Goal: Task Accomplishment & Management: Use online tool/utility

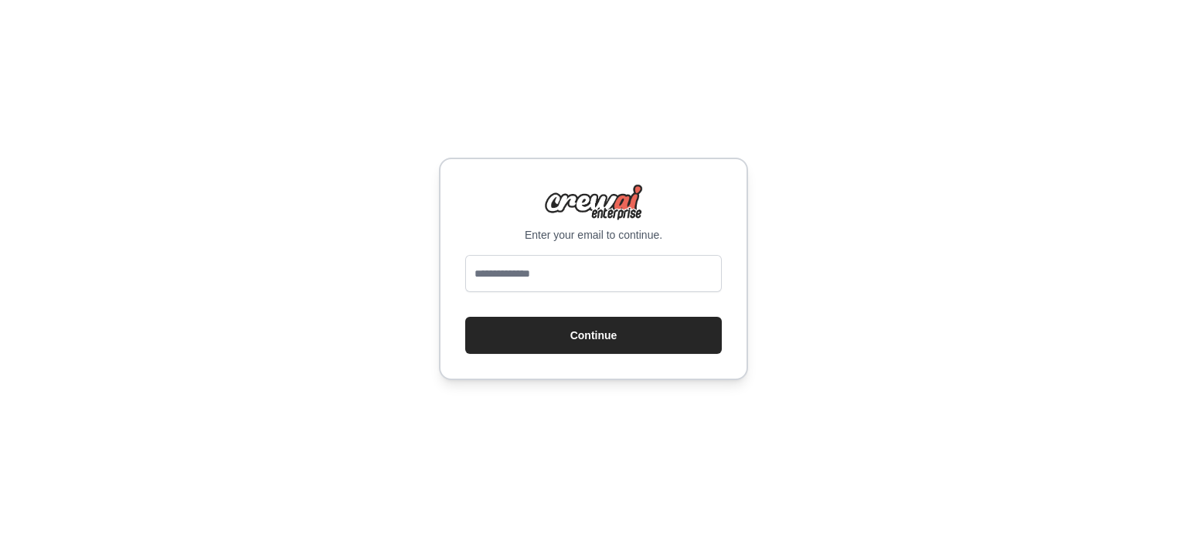
drag, startPoint x: 0, startPoint y: 0, endPoint x: 543, endPoint y: 274, distance: 607.7
click at [543, 274] on input "email" at bounding box center [593, 273] width 257 height 37
type input "**********"
click at [599, 336] on button "Continue" at bounding box center [593, 335] width 257 height 37
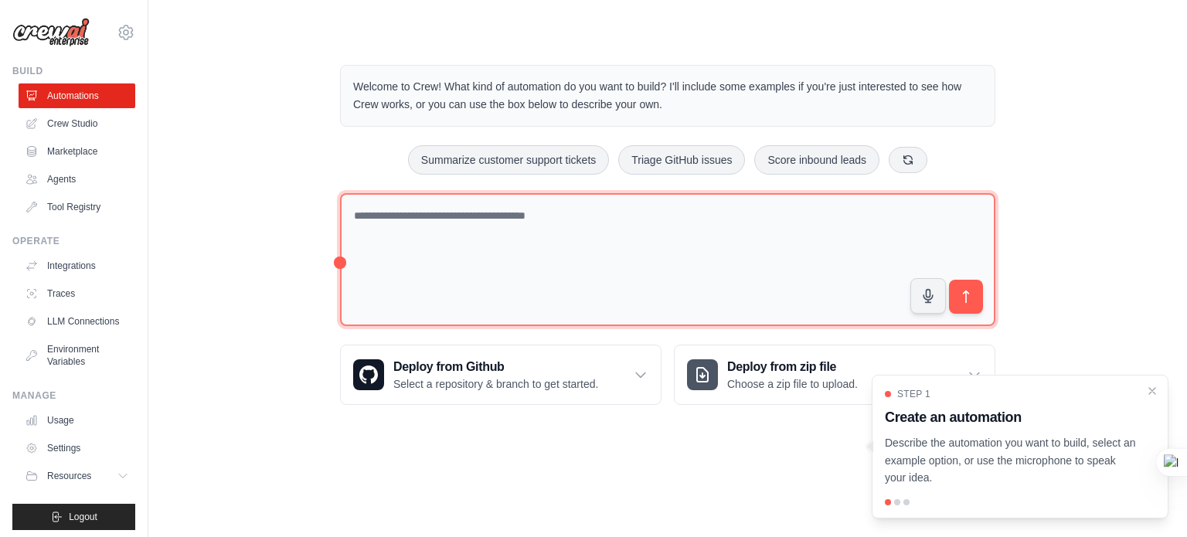
click at [580, 240] on textarea at bounding box center [667, 260] width 655 height 134
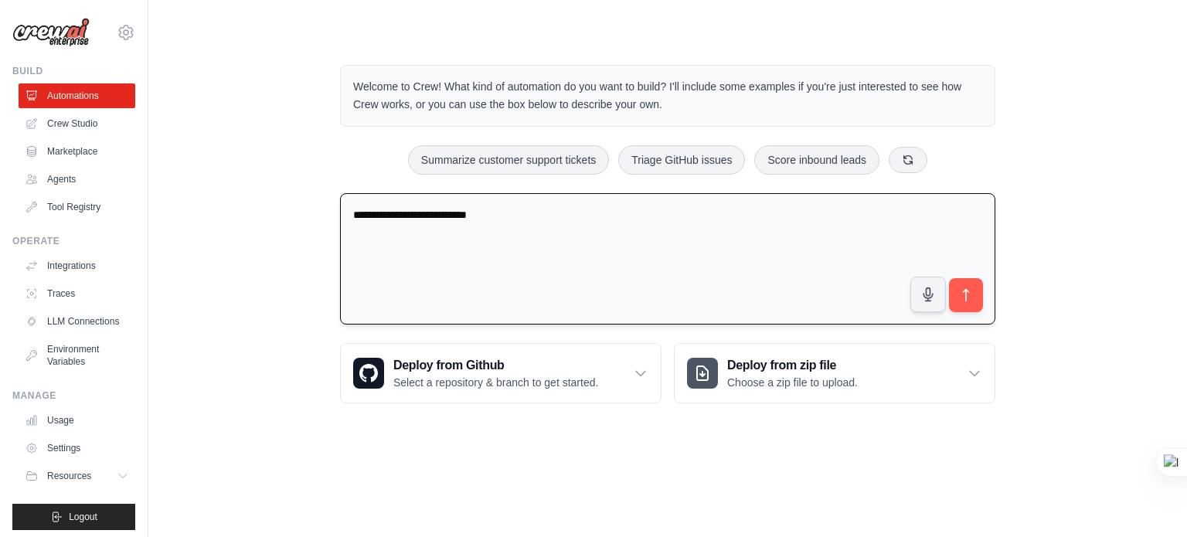
click at [353, 214] on textarea "**********" at bounding box center [667, 259] width 655 height 132
type textarea "**********"
click at [962, 298] on icon "submit" at bounding box center [966, 296] width 16 height 16
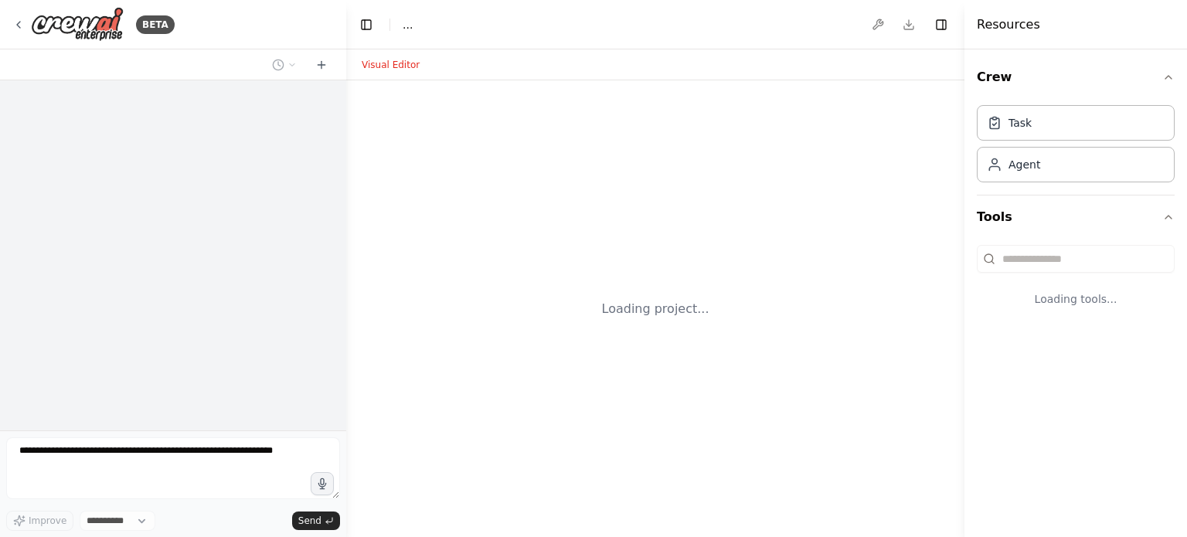
select select "****"
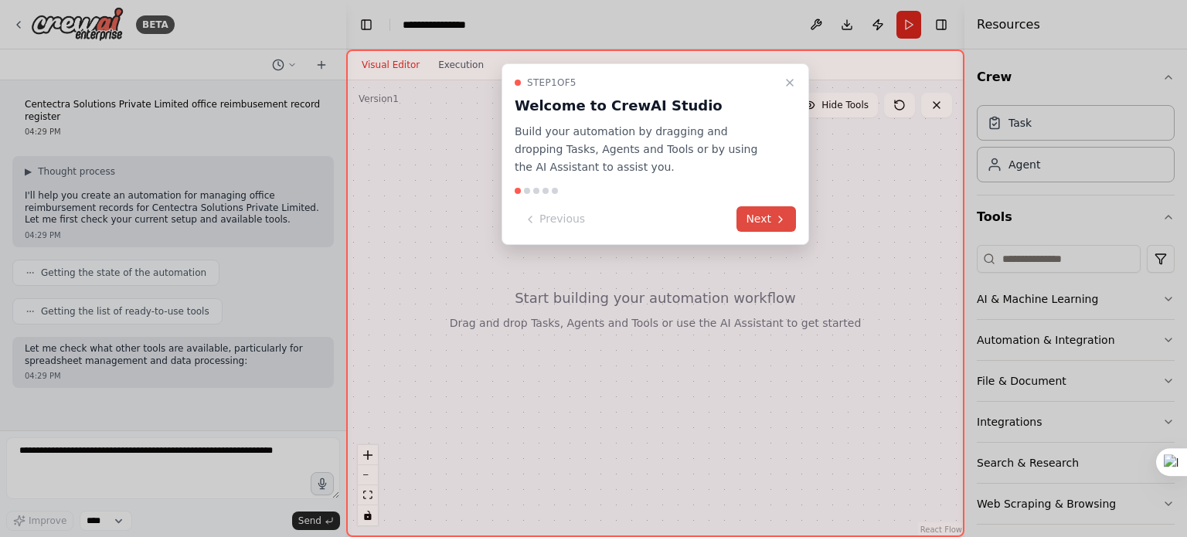
click at [750, 223] on button "Next" at bounding box center [767, 219] width 60 height 26
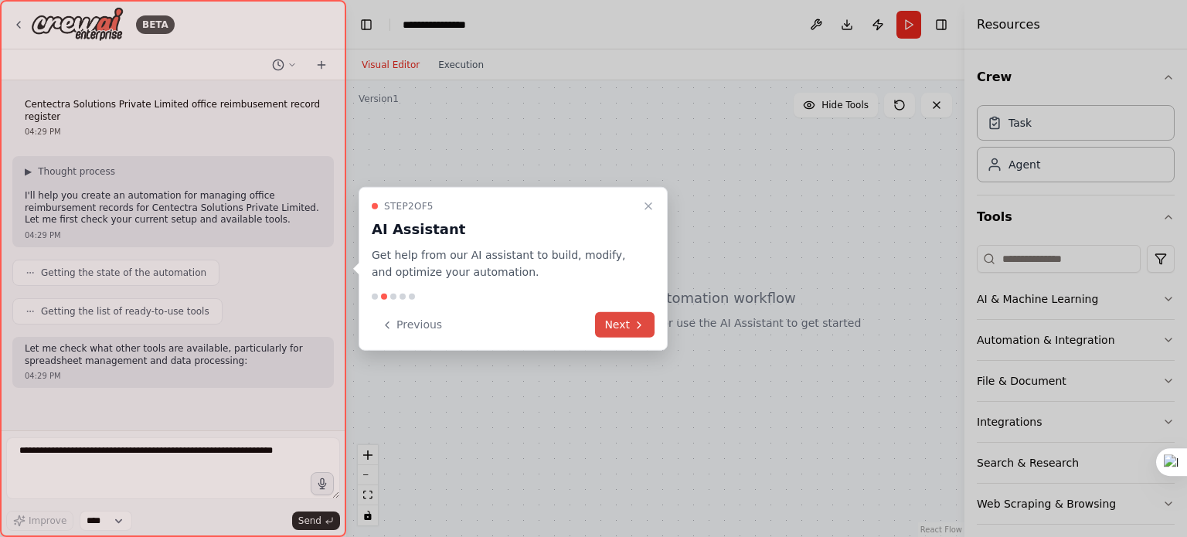
click at [618, 318] on button "Next" at bounding box center [625, 325] width 60 height 26
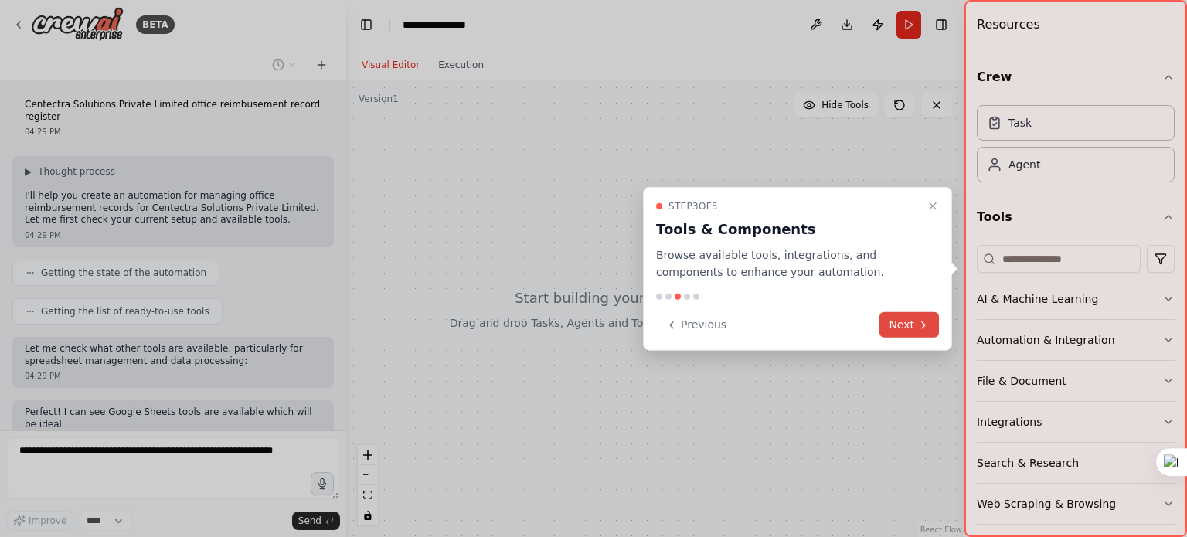
click at [915, 323] on button "Next" at bounding box center [910, 325] width 60 height 26
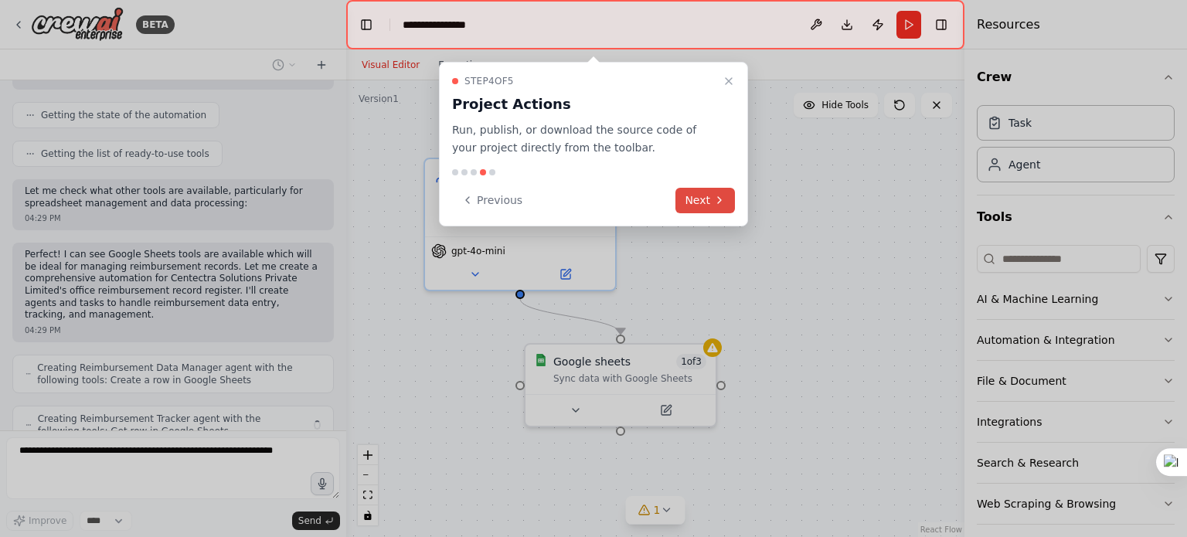
scroll to position [208, 0]
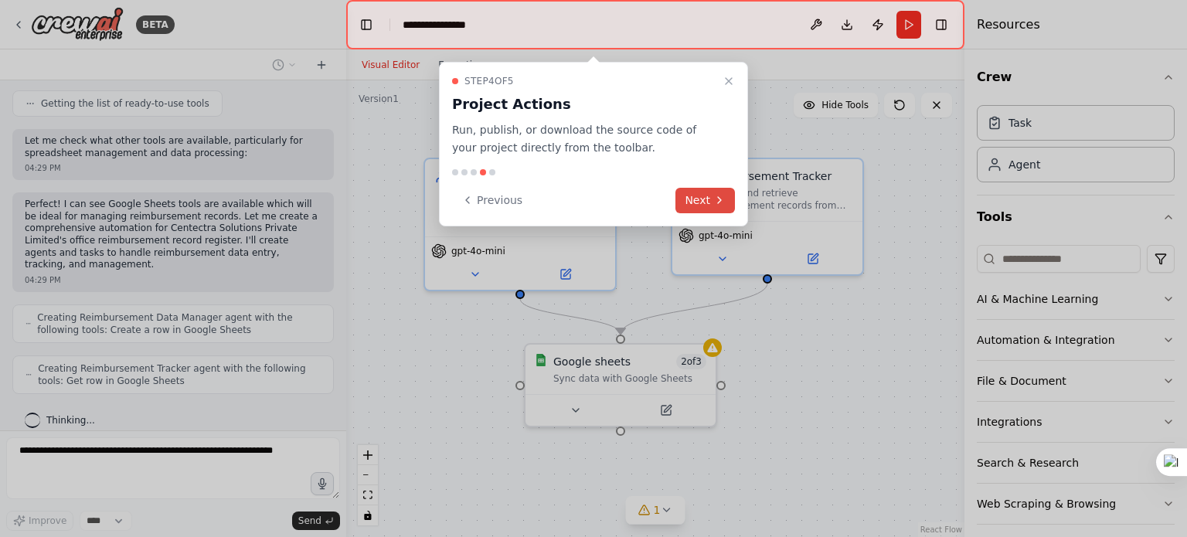
click at [698, 199] on button "Next" at bounding box center [706, 201] width 60 height 26
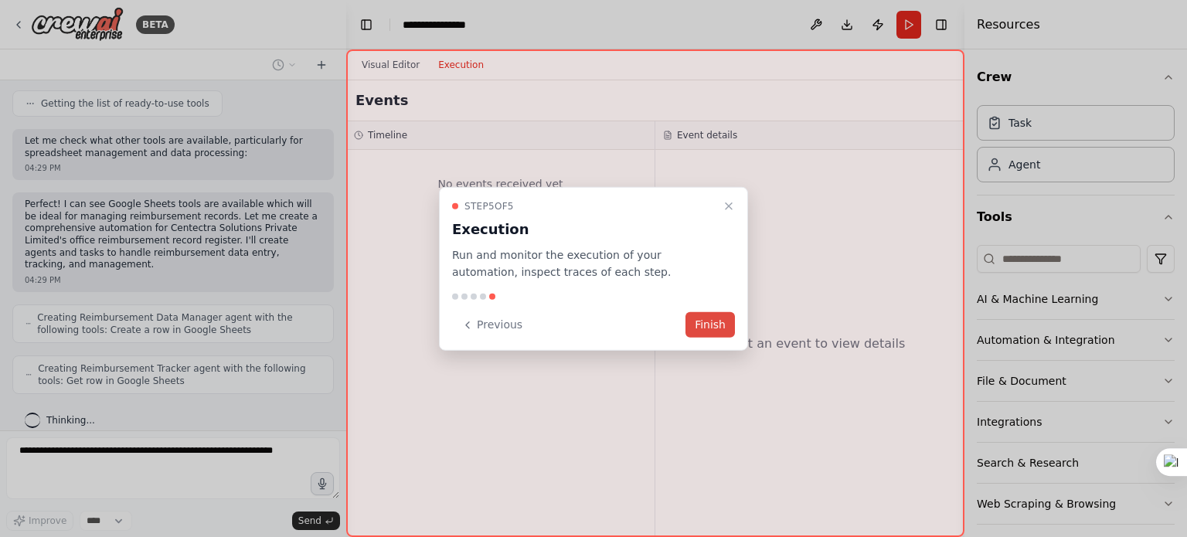
click at [710, 327] on button "Finish" at bounding box center [710, 325] width 49 height 26
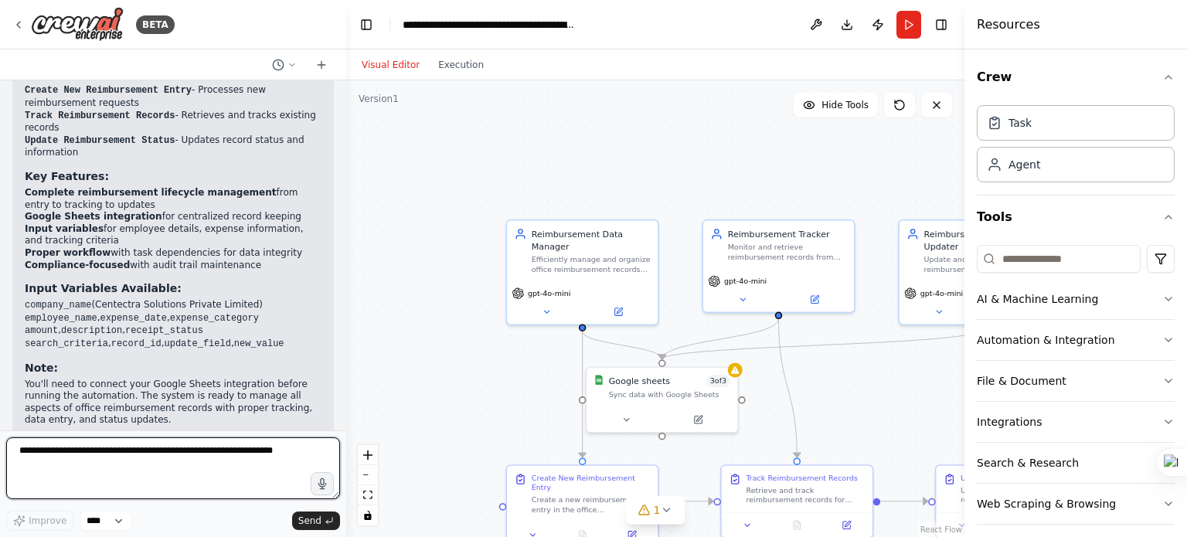
scroll to position [1486, 0]
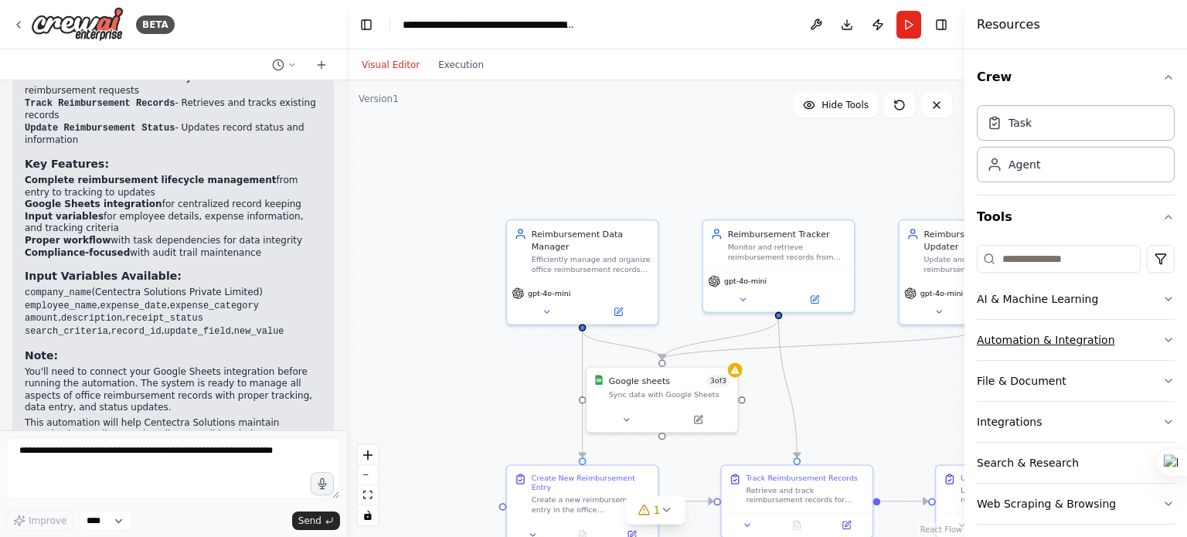
click at [1019, 332] on button "Automation & Integration" at bounding box center [1076, 340] width 198 height 40
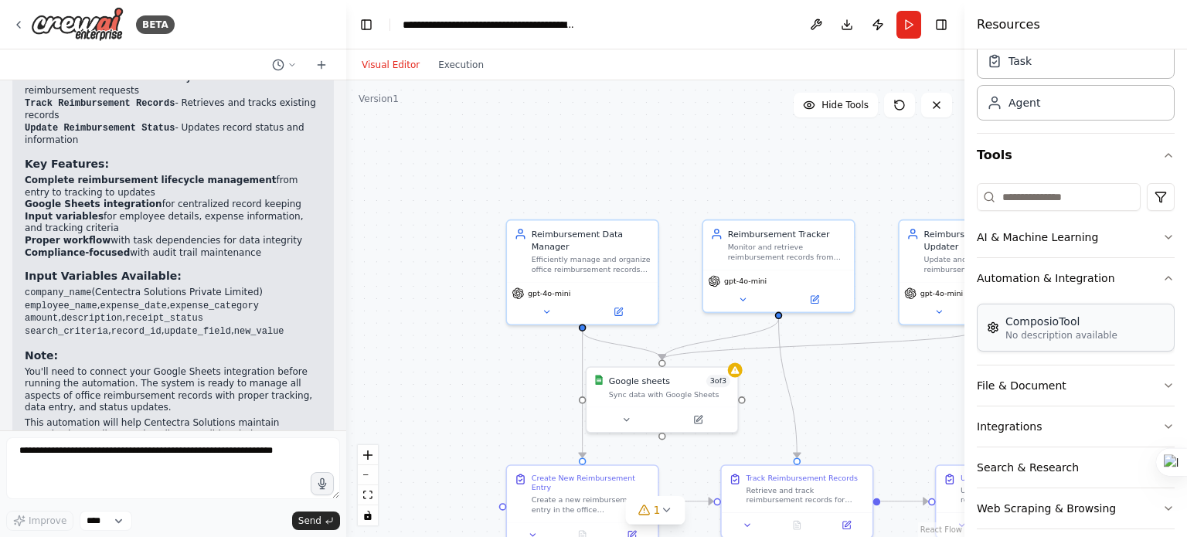
scroll to position [77, 0]
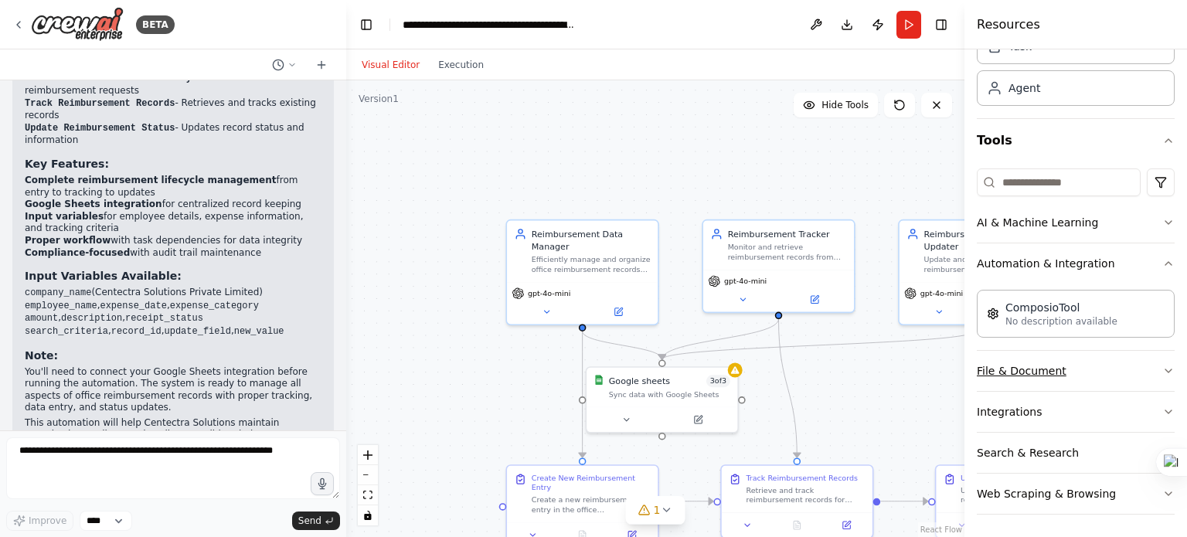
click at [1033, 374] on button "File & Document" at bounding box center [1076, 371] width 198 height 40
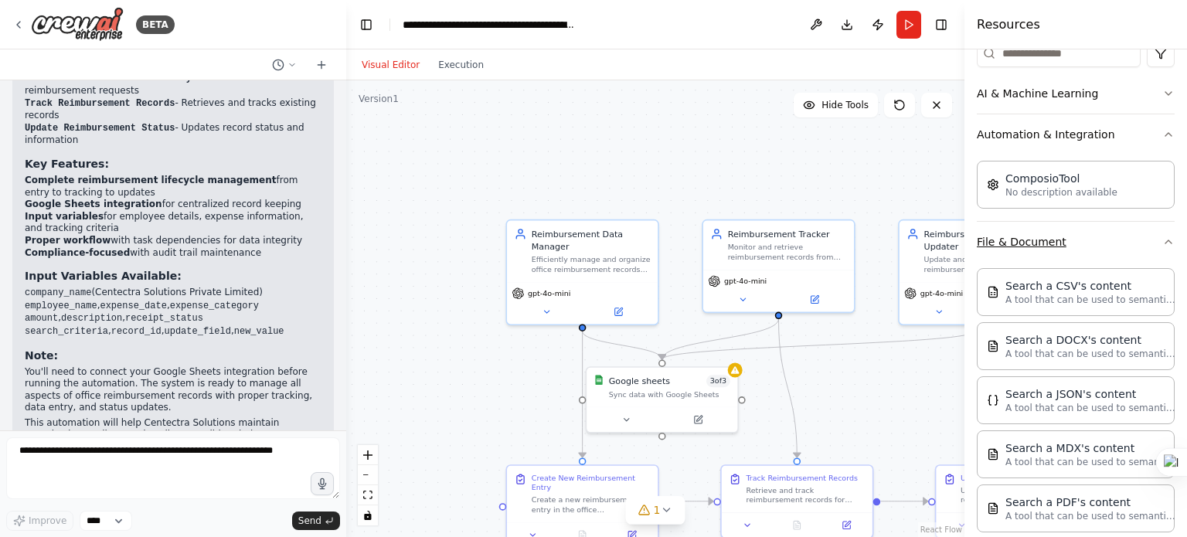
scroll to position [0, 0]
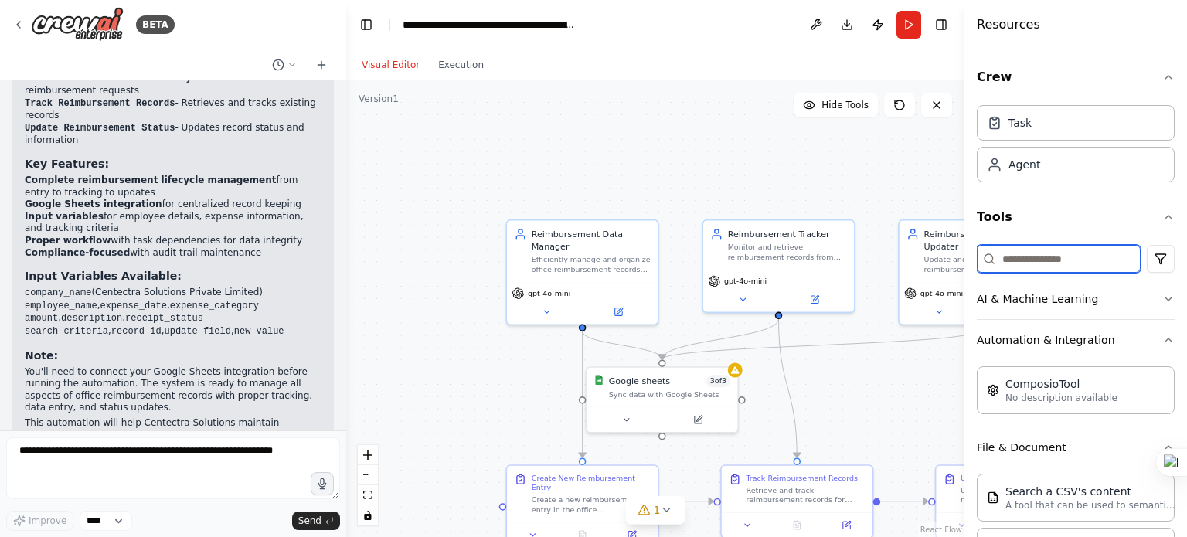
click at [1023, 268] on input at bounding box center [1059, 259] width 164 height 28
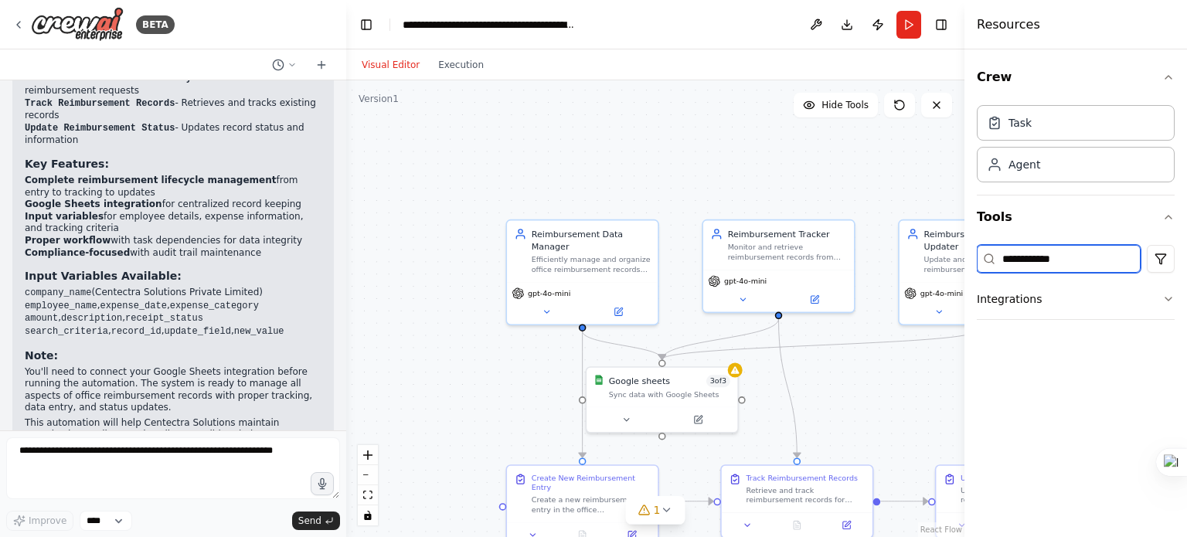
type input "**********"
click at [1169, 260] on html "BETA Centectra Solutions Private Limited office reimbusement record register 04…" at bounding box center [593, 339] width 1187 height 678
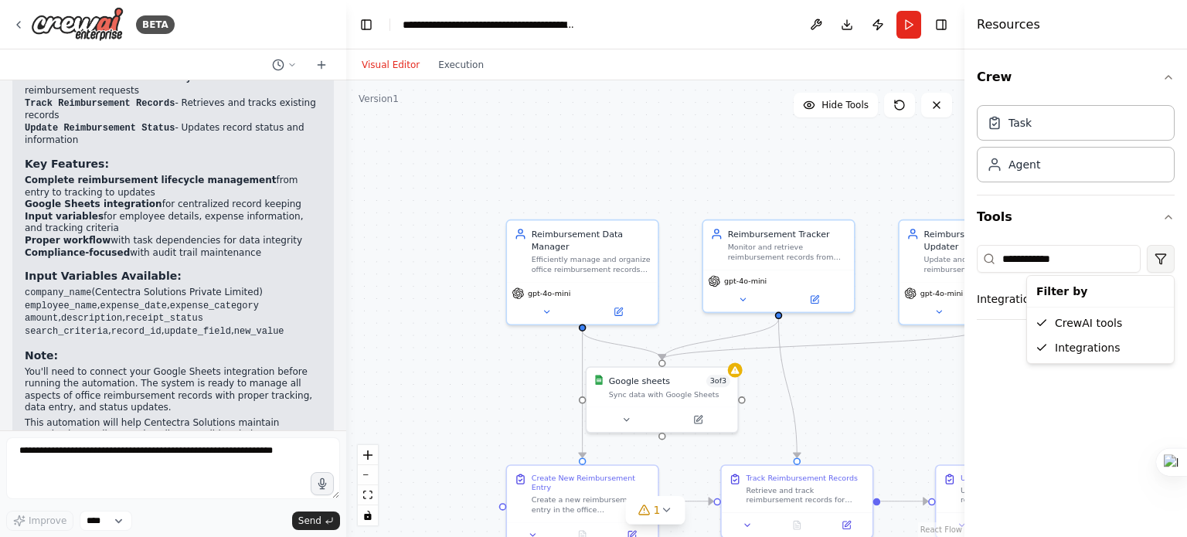
click at [1169, 260] on html "BETA Centectra Solutions Private Limited office reimbusement record register 04…" at bounding box center [593, 339] width 1187 height 678
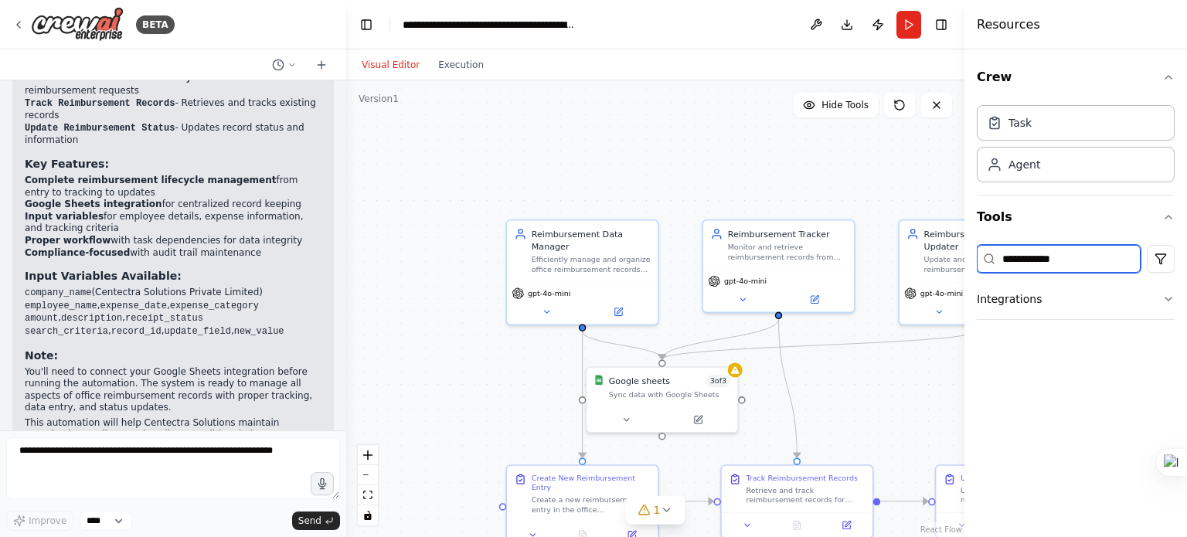
drag, startPoint x: 1091, startPoint y: 257, endPoint x: 959, endPoint y: 275, distance: 133.4
click at [965, 275] on div "**********" at bounding box center [1076, 268] width 223 height 537
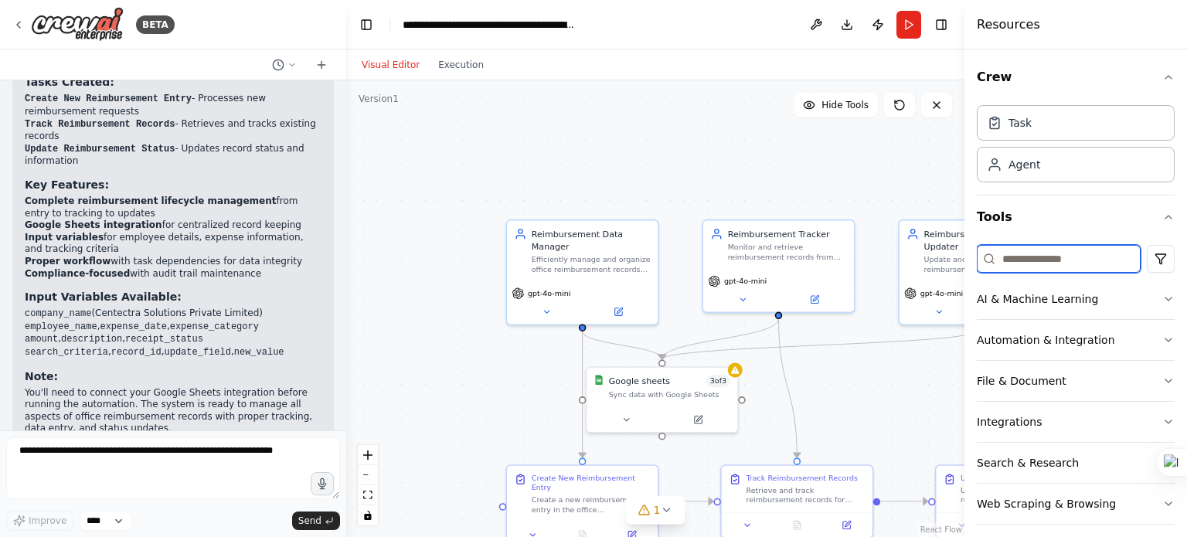
scroll to position [1486, 0]
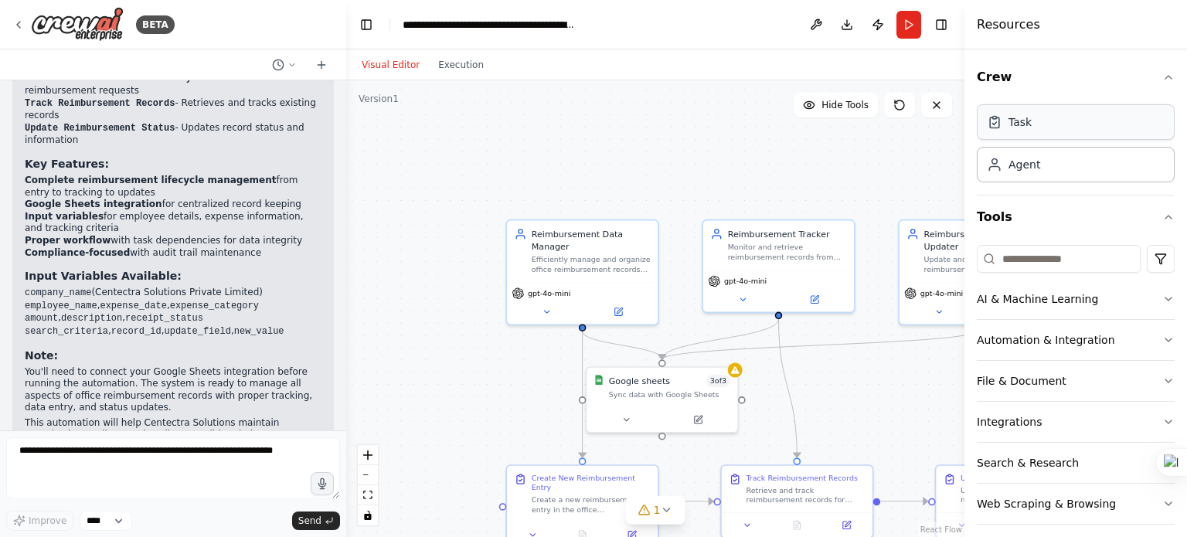
click at [1039, 117] on div "Task" at bounding box center [1076, 122] width 198 height 36
click at [1045, 177] on div "Agent" at bounding box center [1076, 164] width 198 height 36
click at [1018, 169] on div "Agent" at bounding box center [1025, 163] width 32 height 15
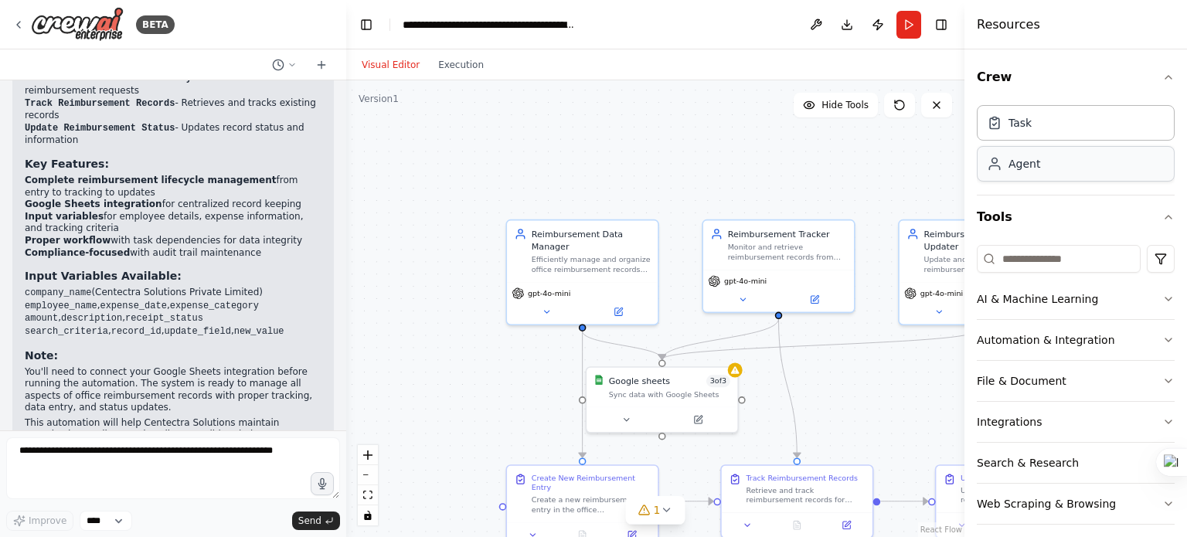
click at [1018, 169] on div "Agent" at bounding box center [1025, 163] width 32 height 15
click at [1018, 132] on div "Task" at bounding box center [1076, 122] width 198 height 36
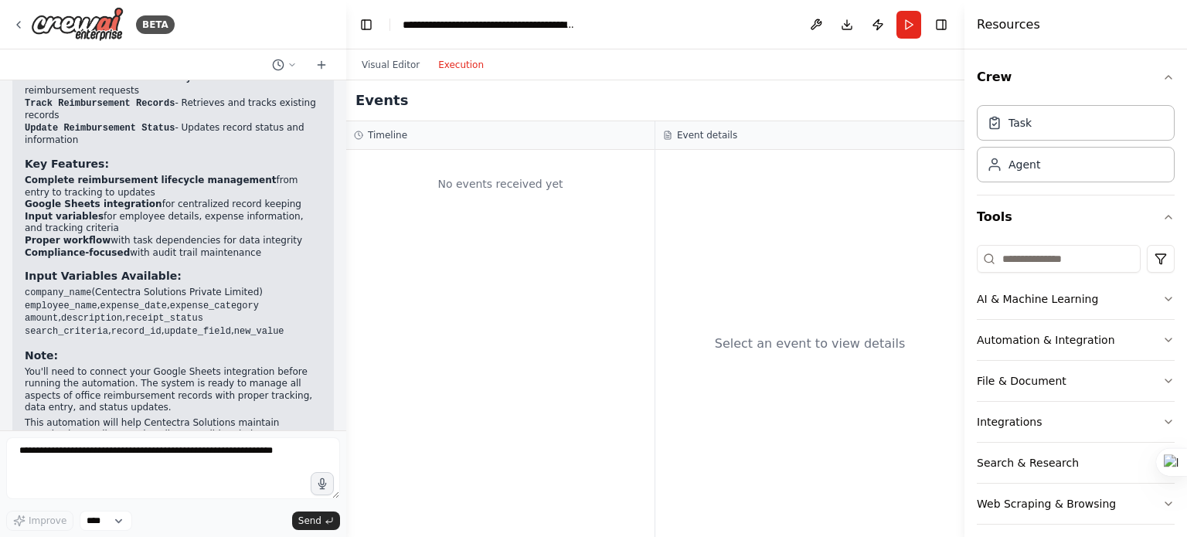
click at [459, 64] on button "Execution" at bounding box center [461, 65] width 64 height 19
click at [482, 183] on div "No events received yet" at bounding box center [500, 184] width 293 height 53
click at [814, 343] on div "Select an event to view details" at bounding box center [810, 344] width 191 height 19
click at [485, 188] on div "No events received yet" at bounding box center [500, 184] width 293 height 53
click at [367, 60] on button "Visual Editor" at bounding box center [390, 65] width 77 height 19
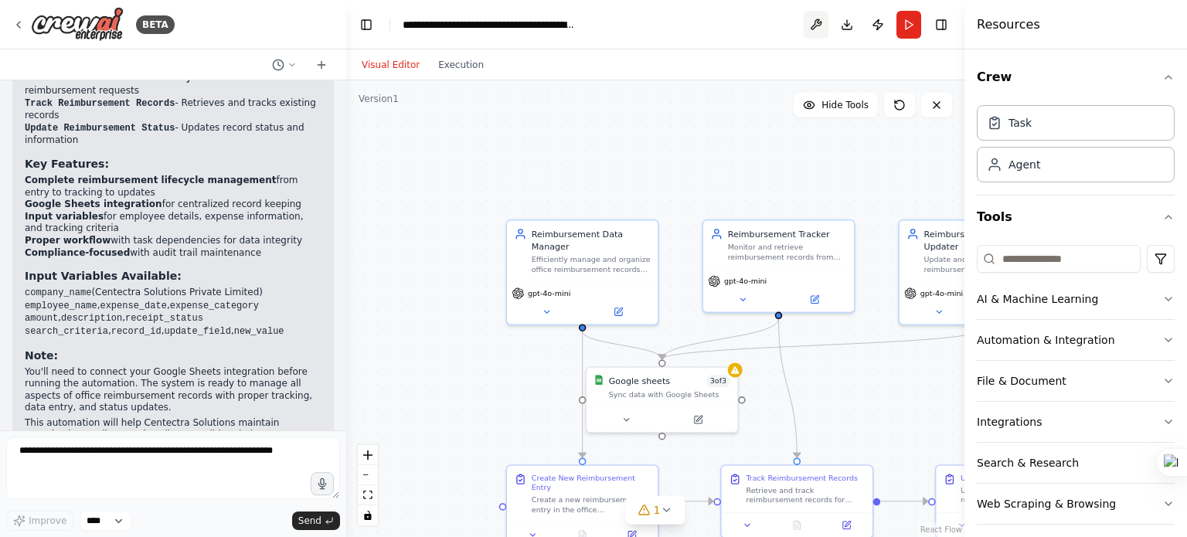
click at [813, 22] on button at bounding box center [816, 25] width 25 height 28
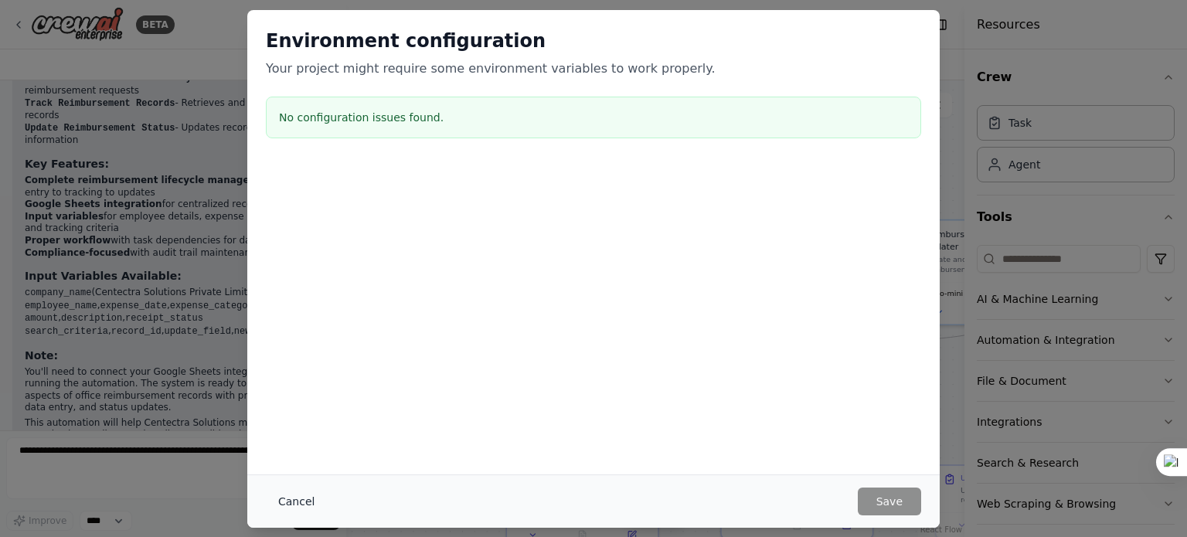
click at [272, 495] on button "Cancel" at bounding box center [296, 502] width 61 height 28
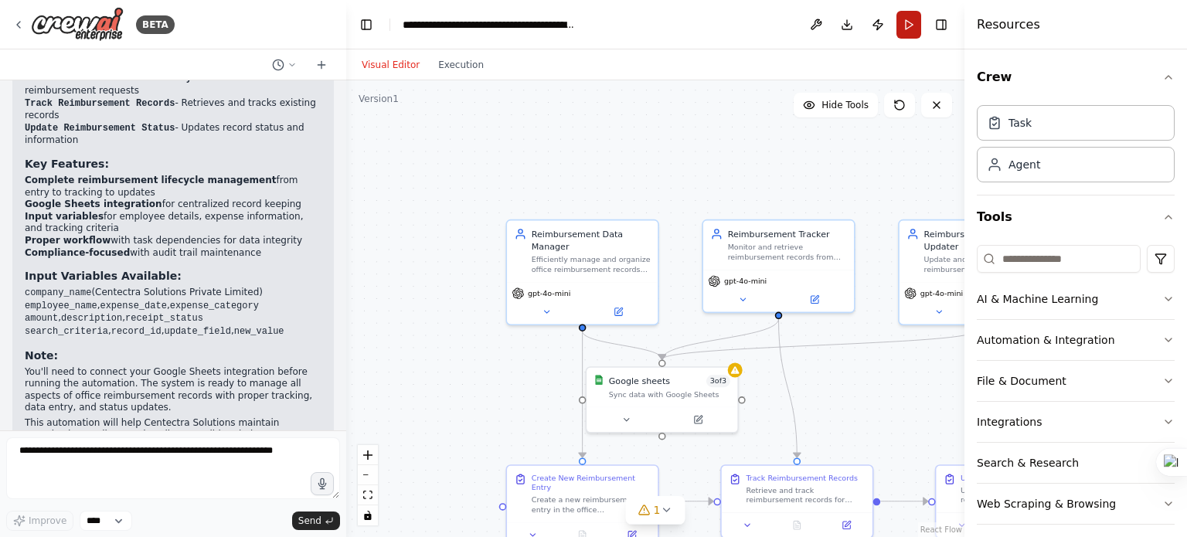
click at [907, 18] on button "Run" at bounding box center [909, 25] width 25 height 28
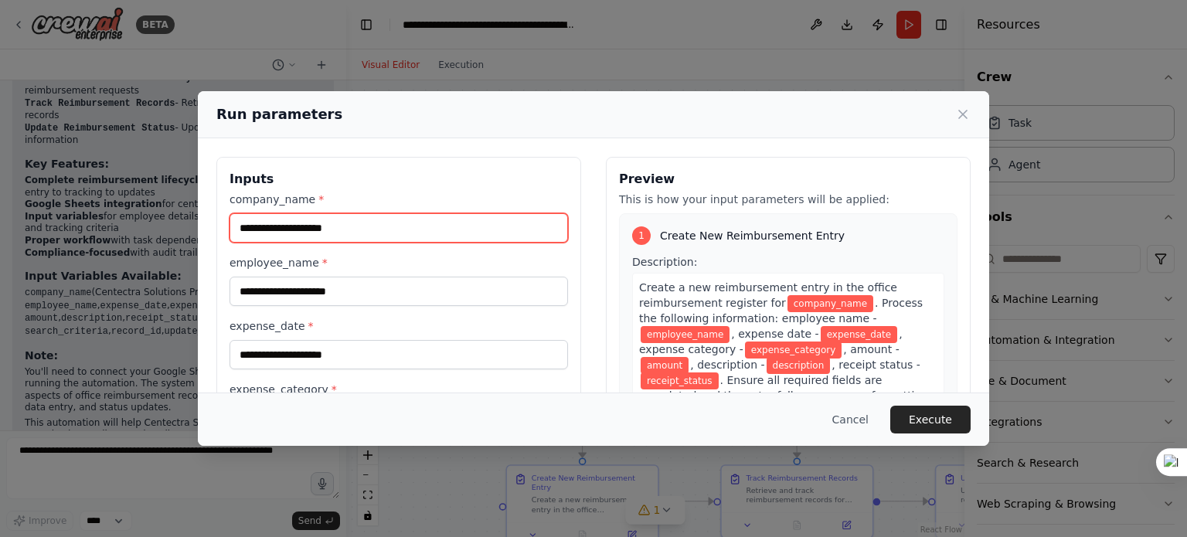
click at [402, 221] on input "company_name *" at bounding box center [399, 227] width 339 height 29
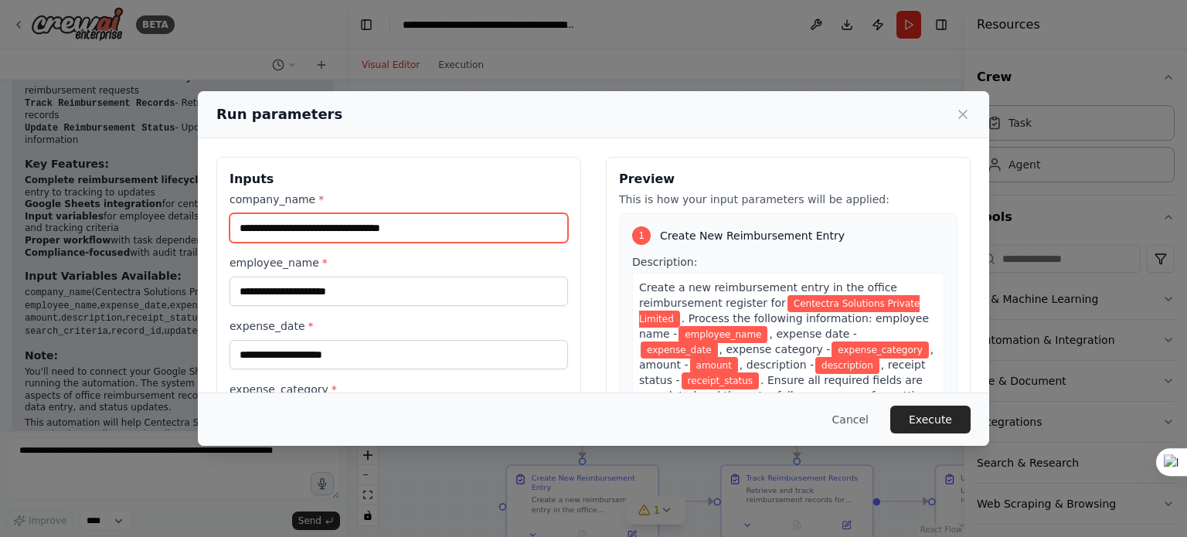
type input "**********"
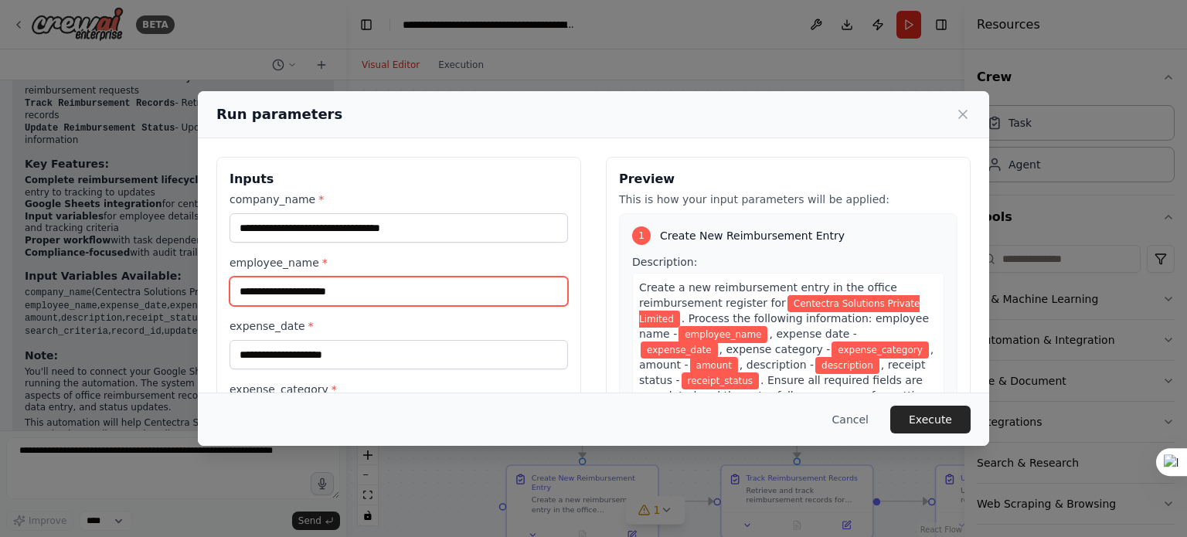
click at [334, 299] on input "employee_name *" at bounding box center [399, 291] width 339 height 29
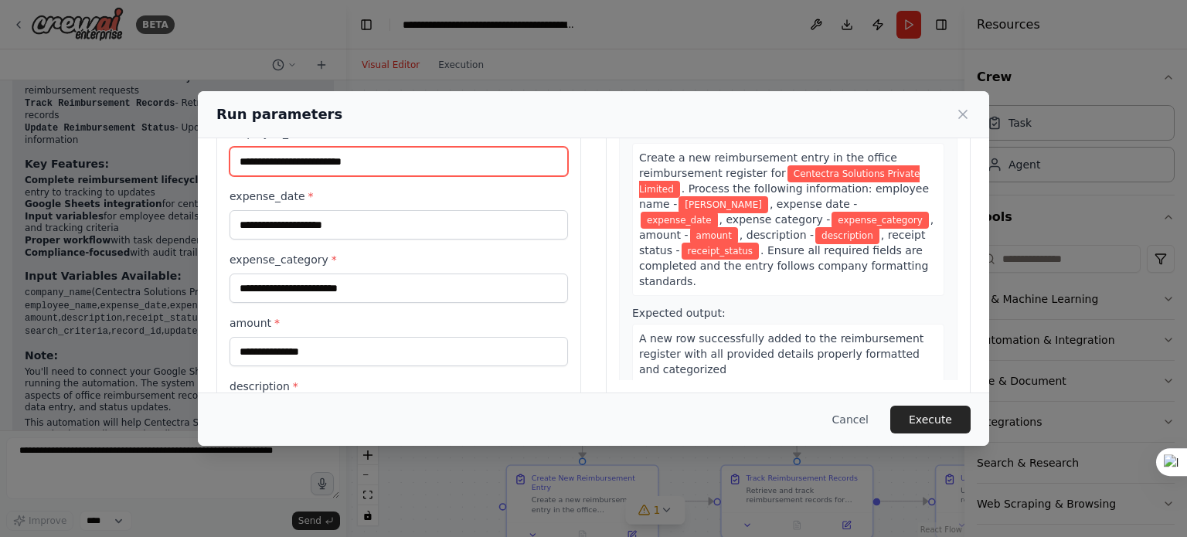
scroll to position [131, 0]
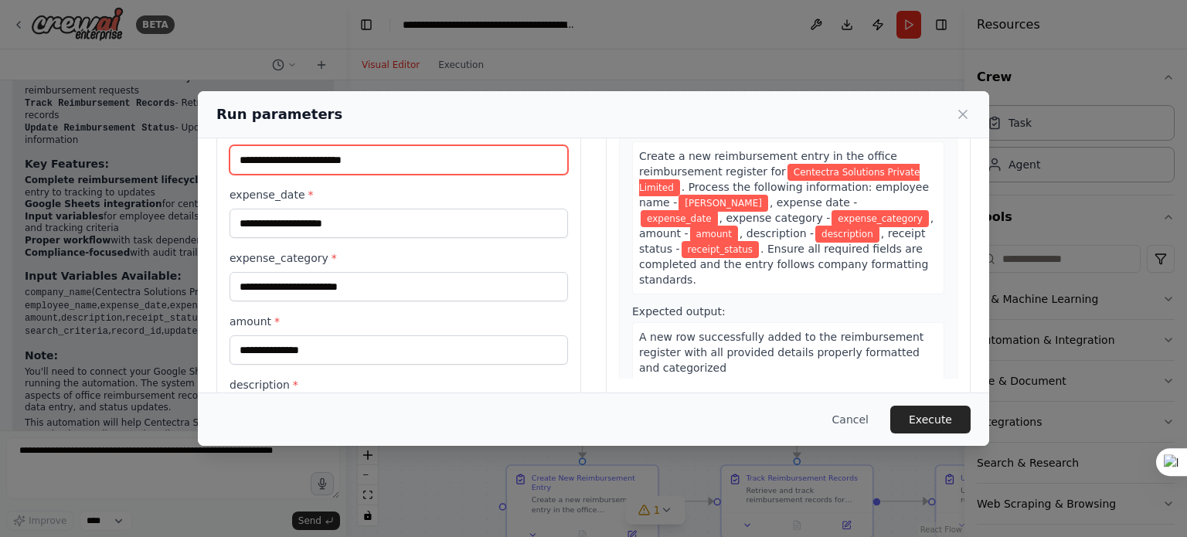
type input "**********"
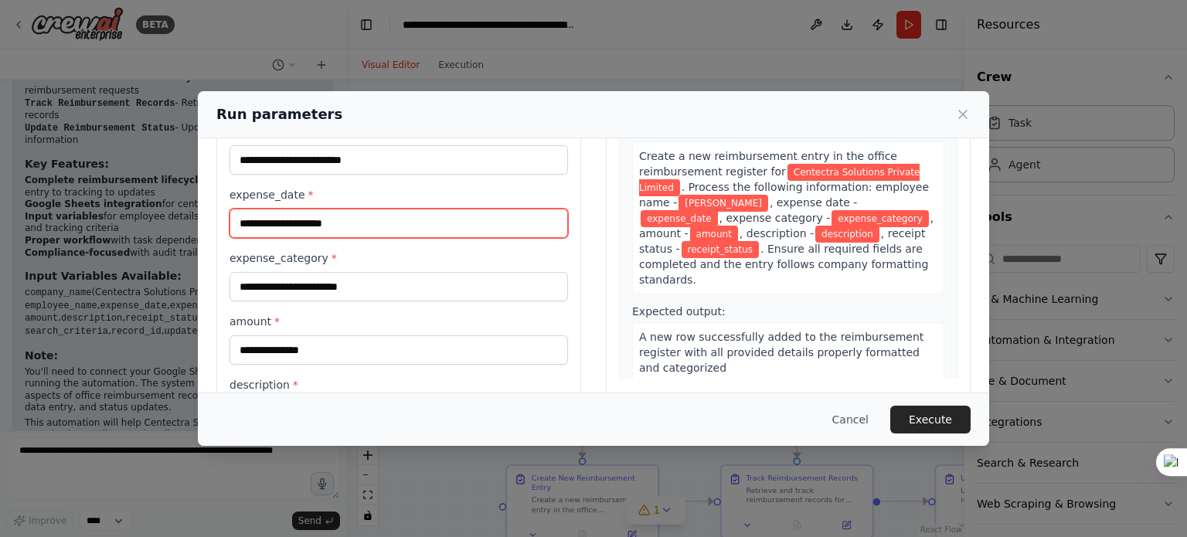
click at [346, 225] on input "expense_date *" at bounding box center [399, 223] width 339 height 29
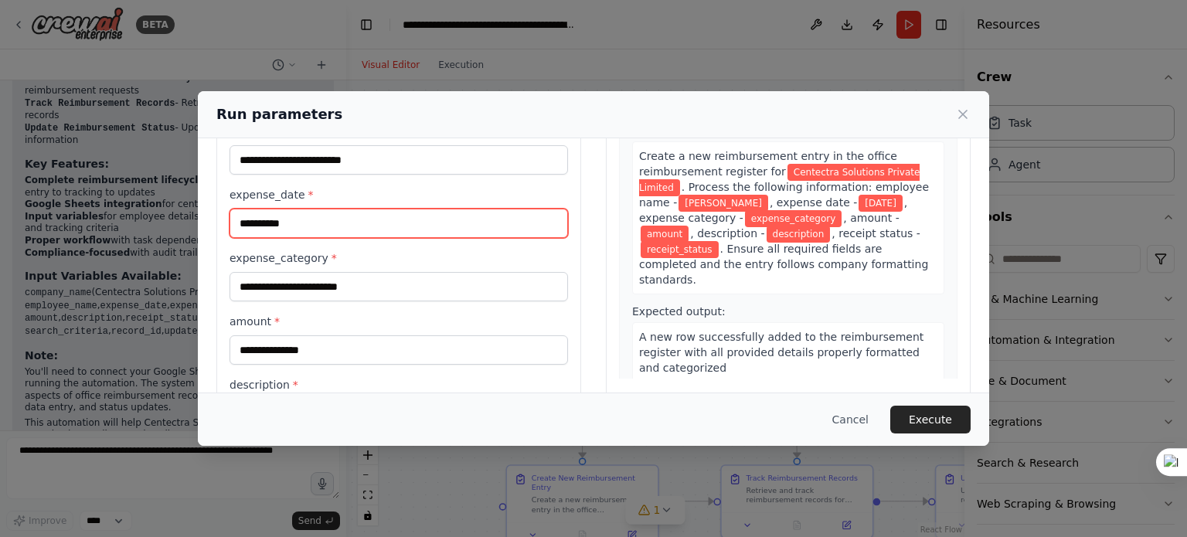
type input "**********"
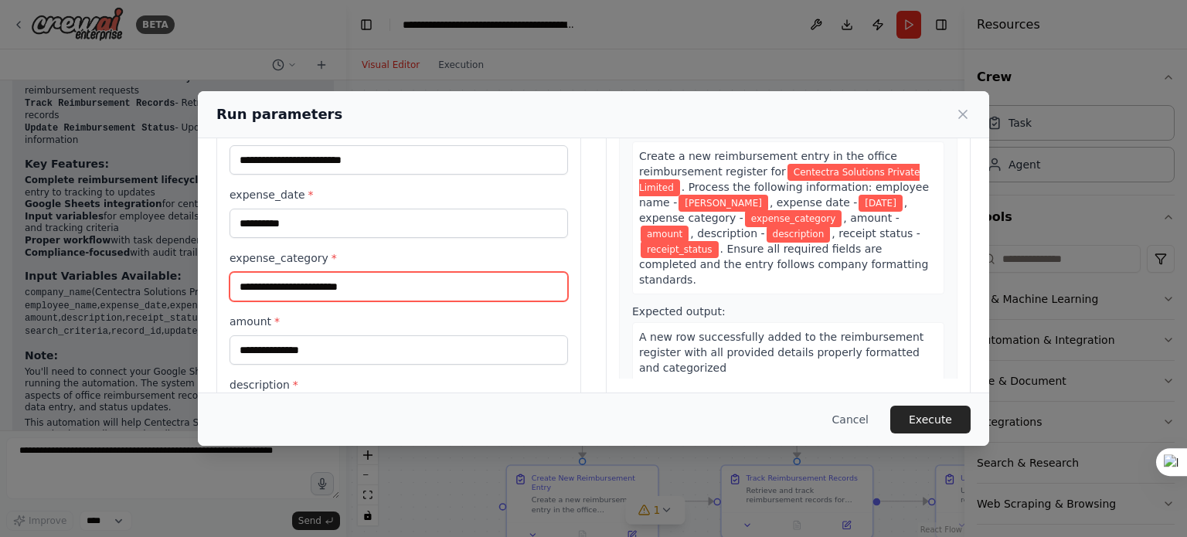
click at [311, 282] on input "expense_category *" at bounding box center [399, 286] width 339 height 29
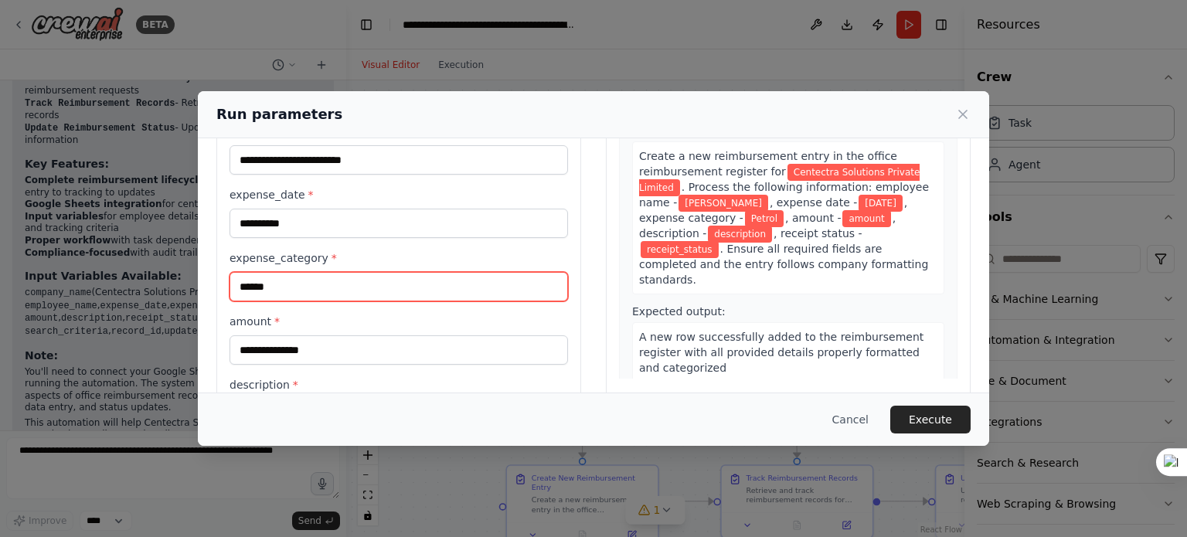
type input "******"
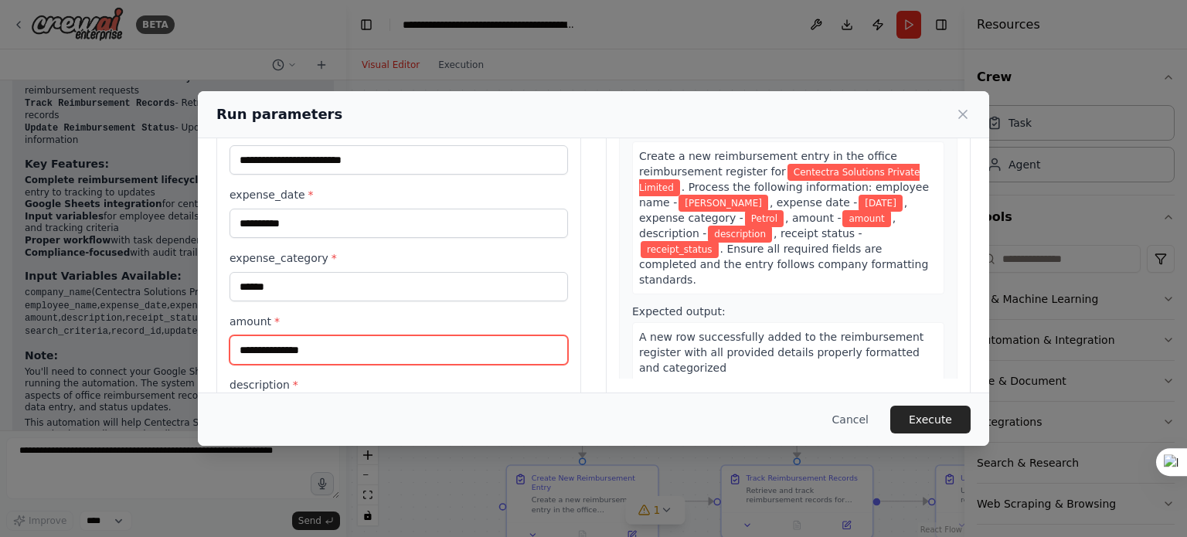
click at [305, 341] on input "amount *" at bounding box center [399, 349] width 339 height 29
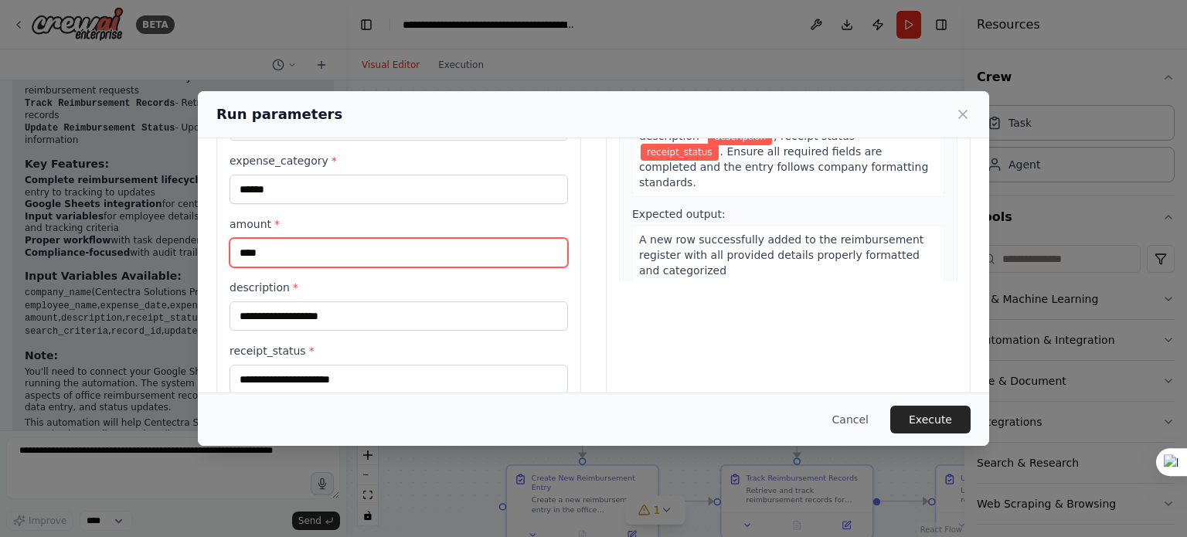
scroll to position [254, 0]
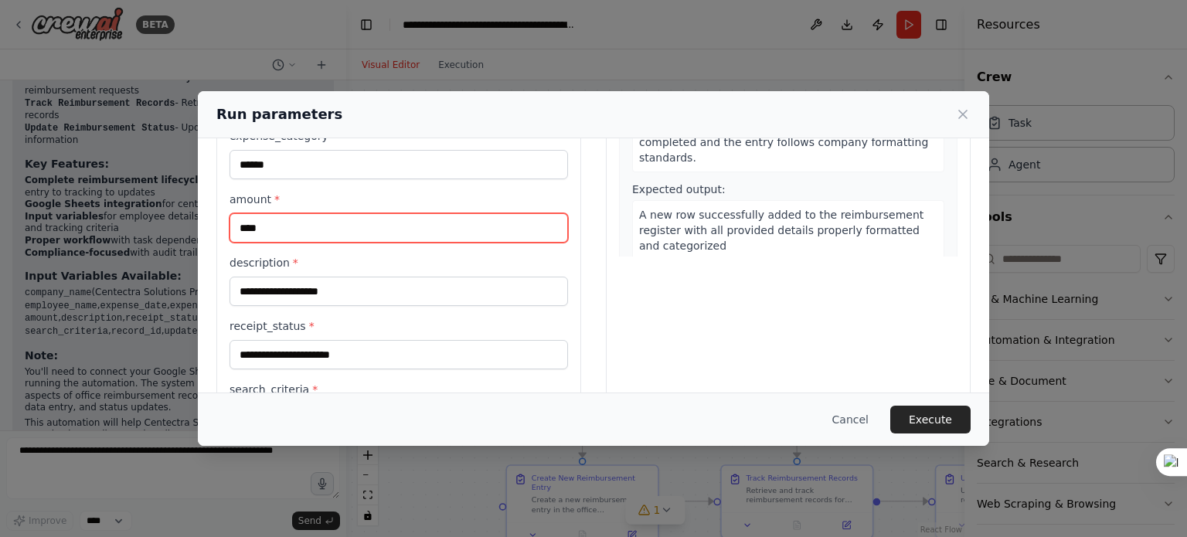
type input "****"
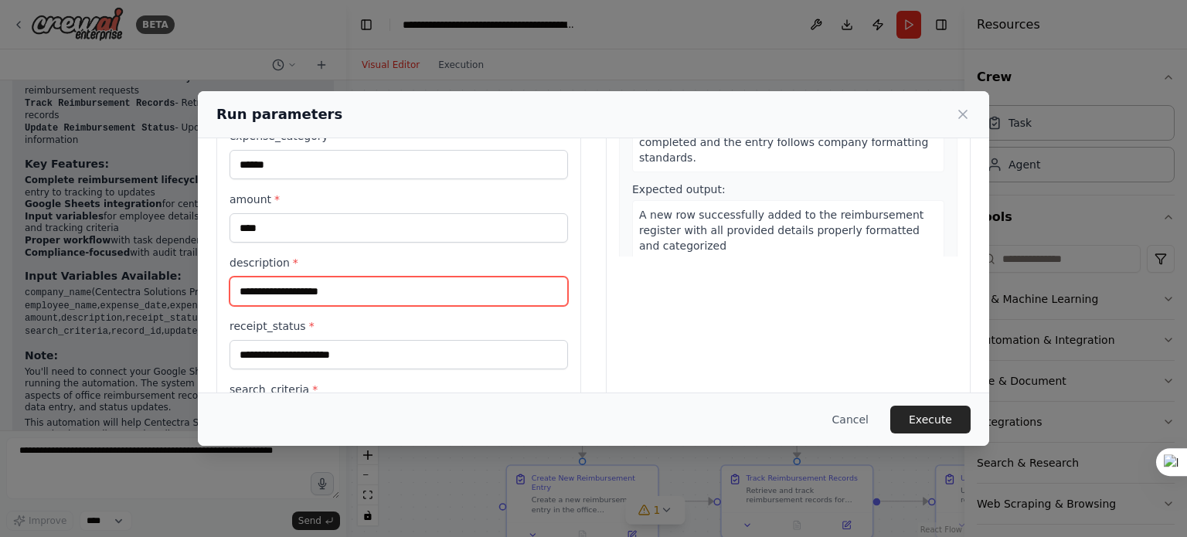
click at [288, 290] on input "description *" at bounding box center [399, 291] width 339 height 29
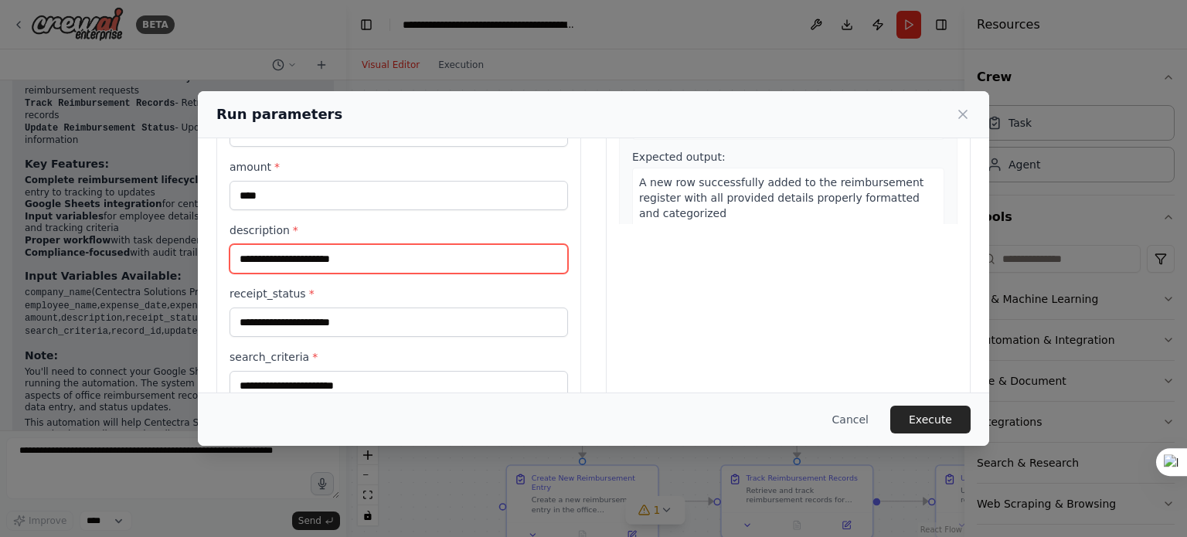
scroll to position [288, 0]
type input "**********"
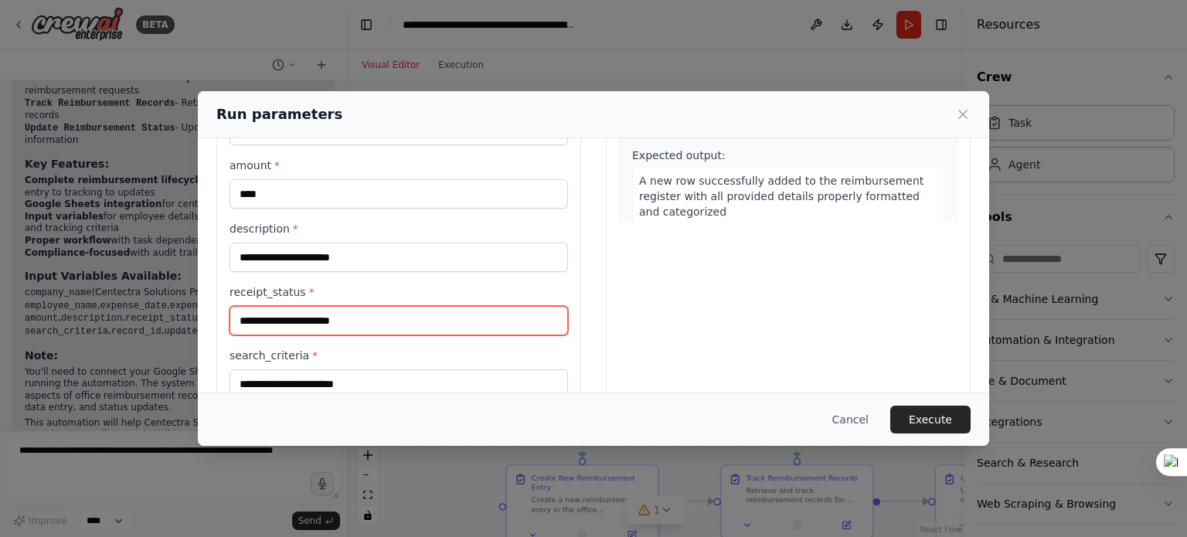
click at [301, 318] on input "receipt_status *" at bounding box center [399, 320] width 339 height 29
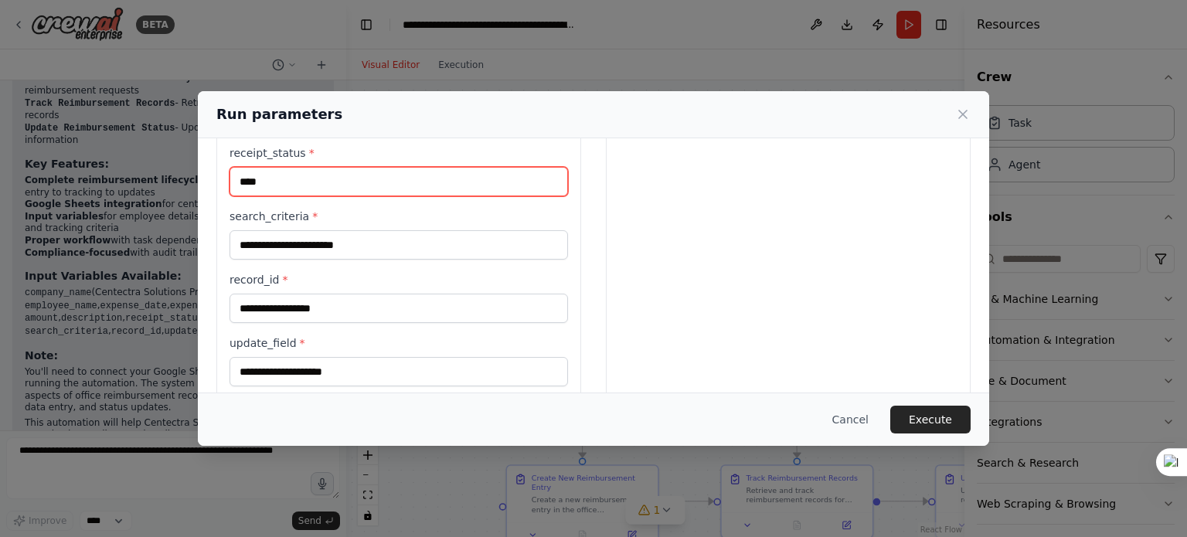
scroll to position [427, 0]
type input "****"
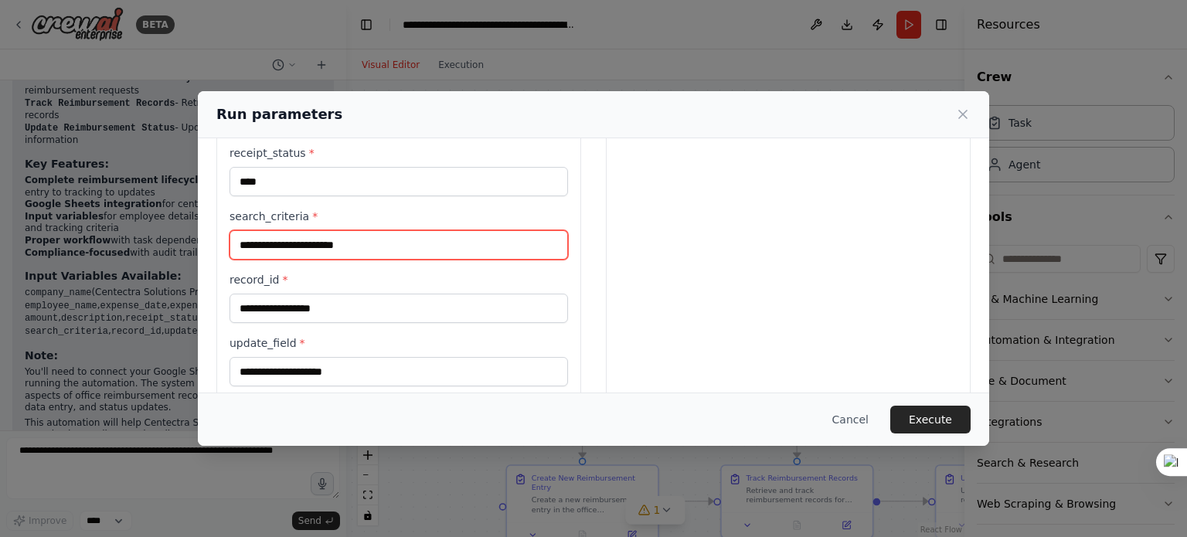
click at [291, 243] on input "search_criteria *" at bounding box center [399, 244] width 339 height 29
type input "******"
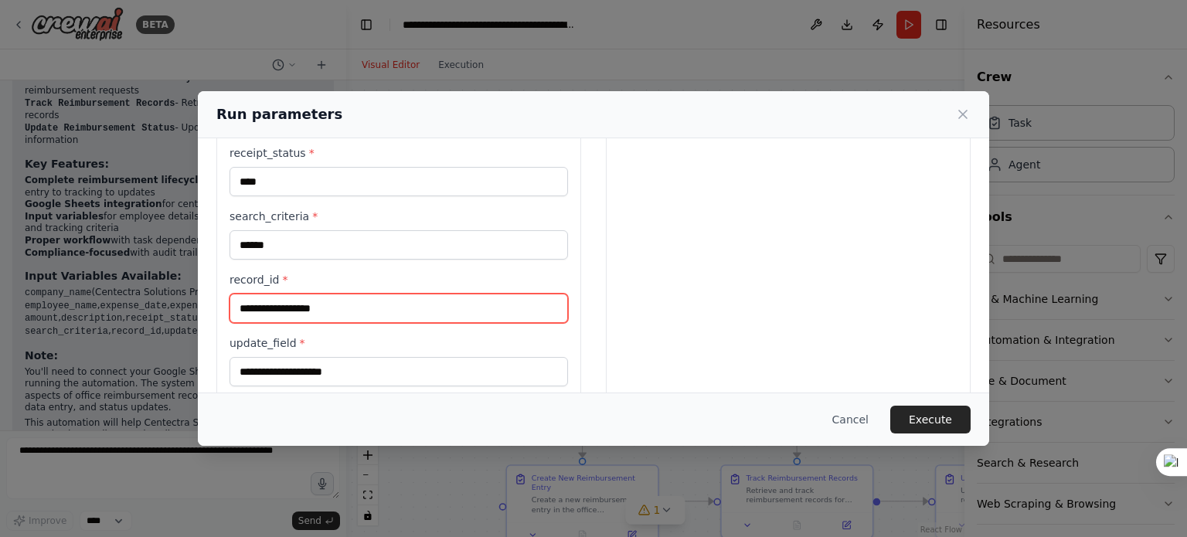
click at [305, 305] on input "record_id *" at bounding box center [399, 308] width 339 height 29
type input "*"
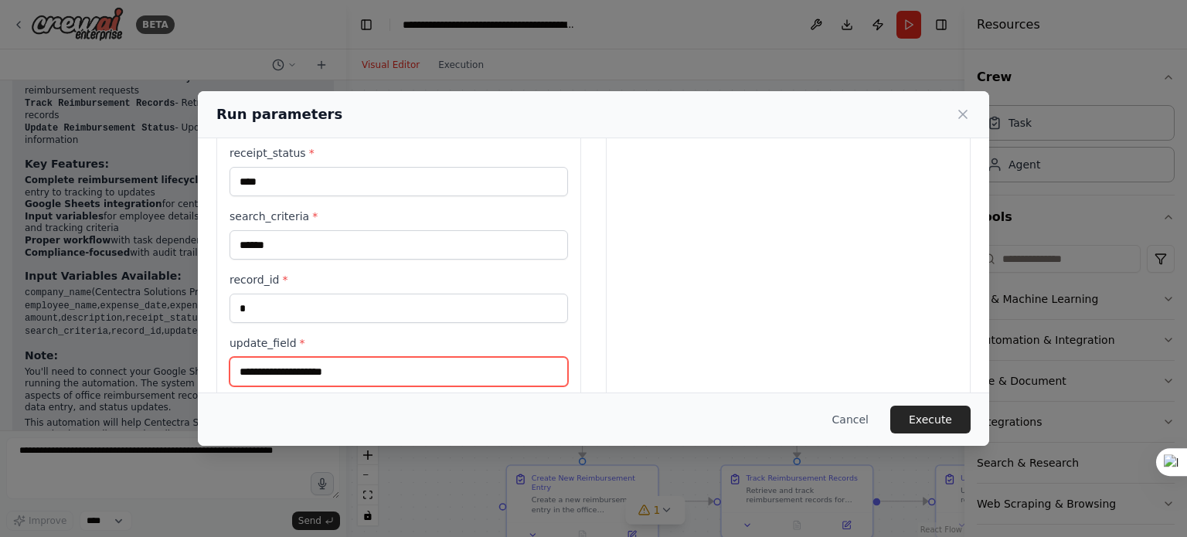
click at [305, 367] on input "update_field *" at bounding box center [399, 371] width 339 height 29
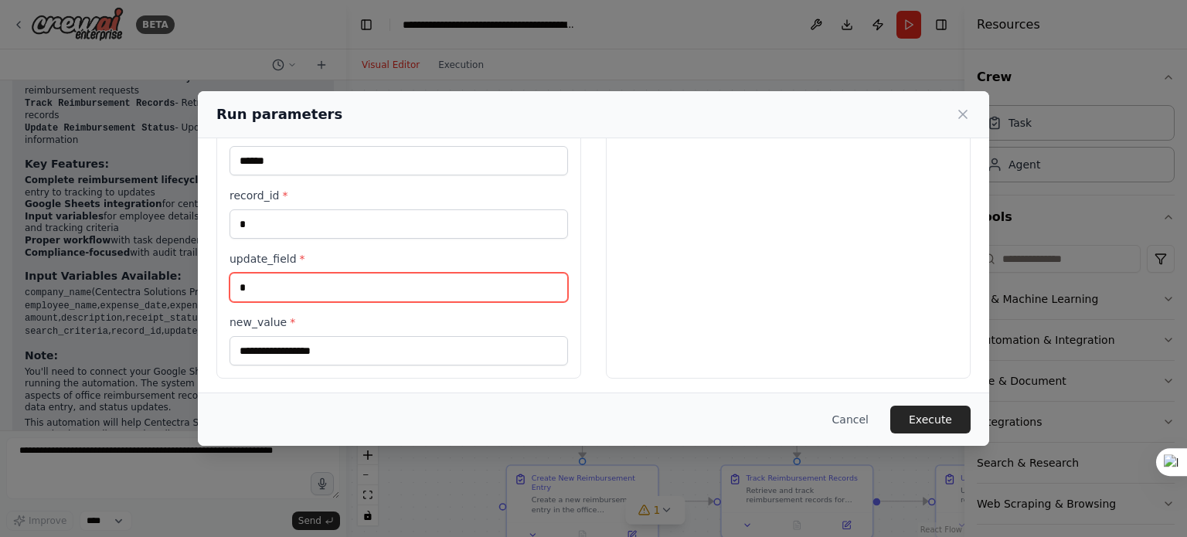
type input "*"
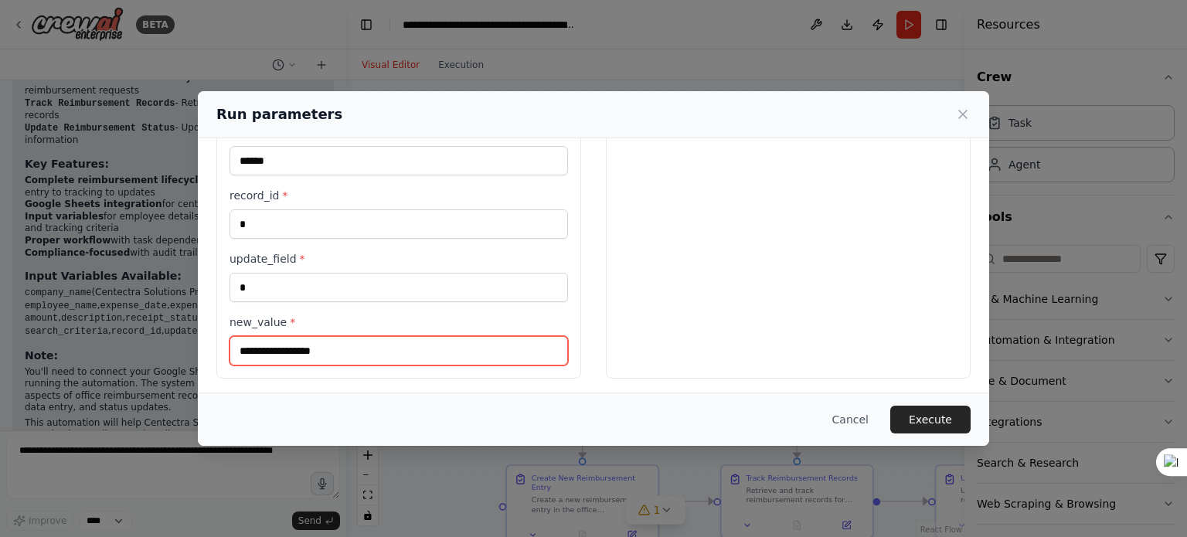
click at [377, 342] on input "new_value *" at bounding box center [399, 350] width 339 height 29
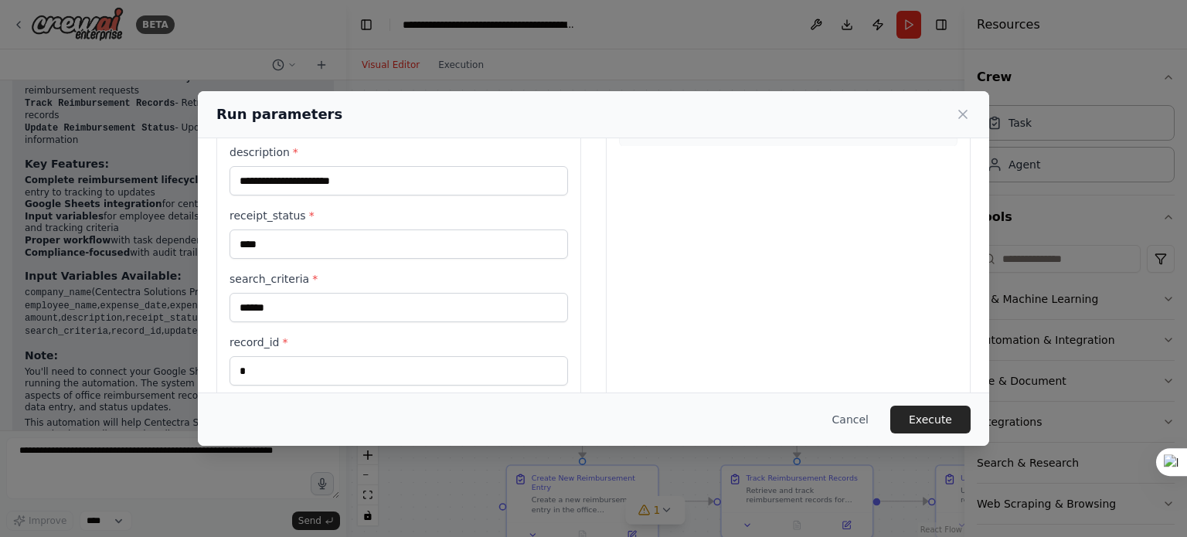
scroll to position [363, 0]
type input "*"
click at [940, 419] on button "Execute" at bounding box center [930, 420] width 80 height 28
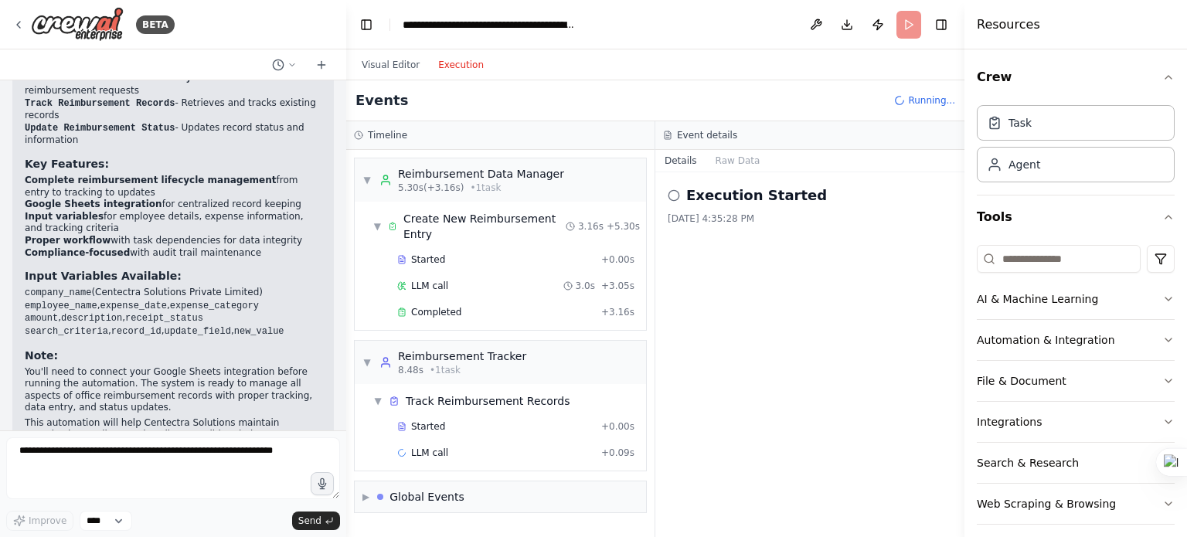
click at [455, 67] on button "Execution" at bounding box center [461, 65] width 64 height 19
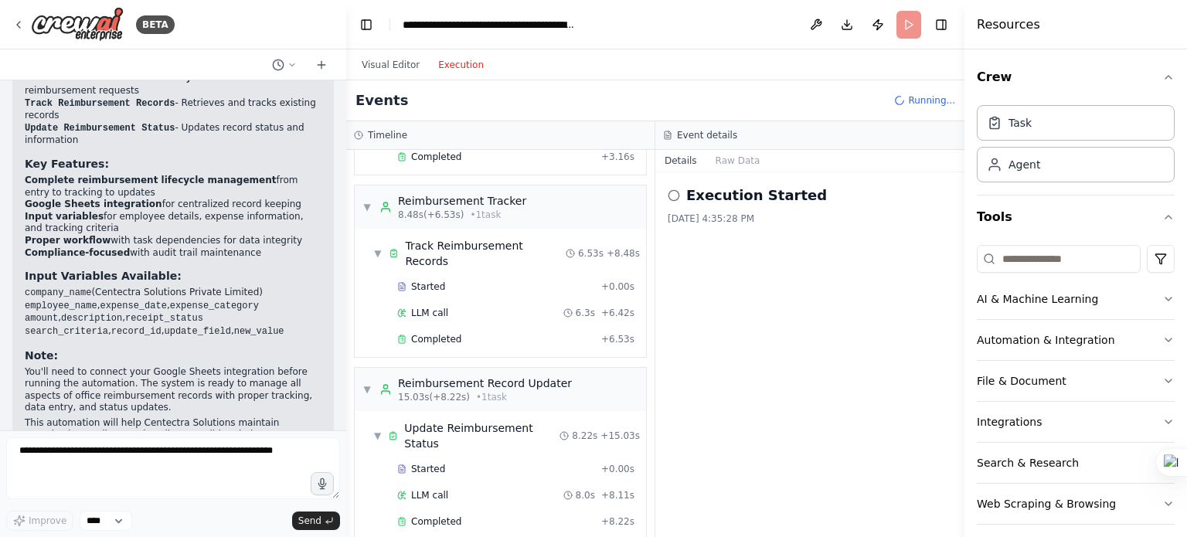
scroll to position [197, 0]
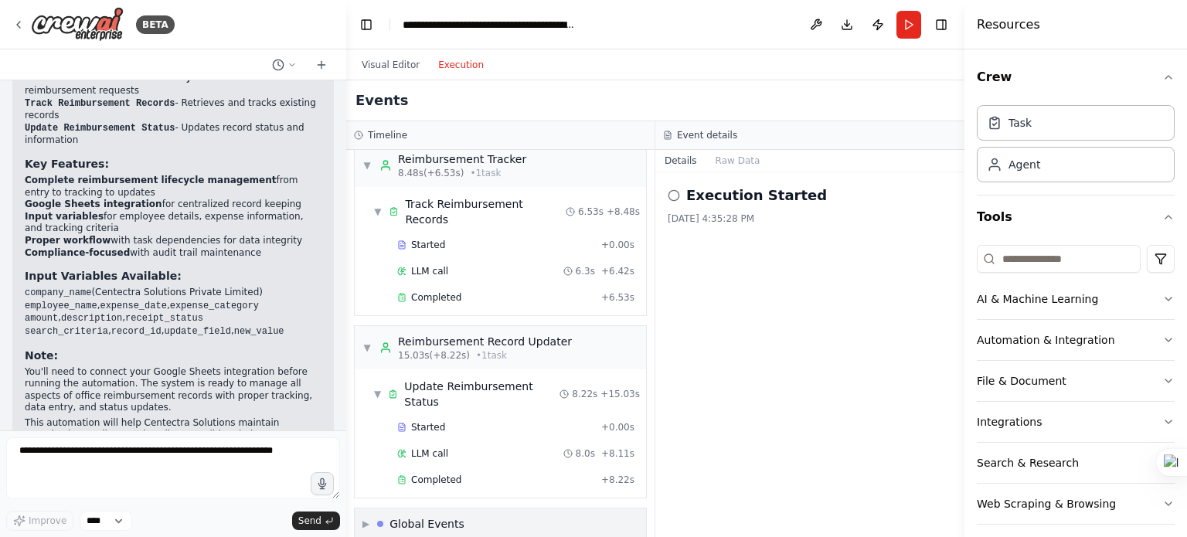
click at [454, 516] on div "Global Events" at bounding box center [427, 523] width 75 height 15
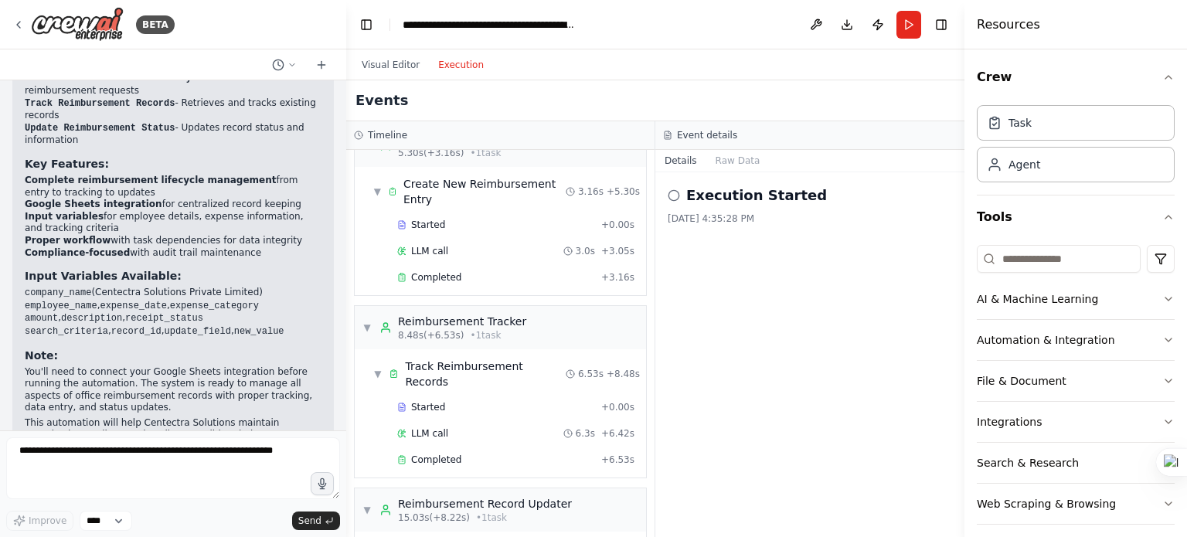
scroll to position [0, 0]
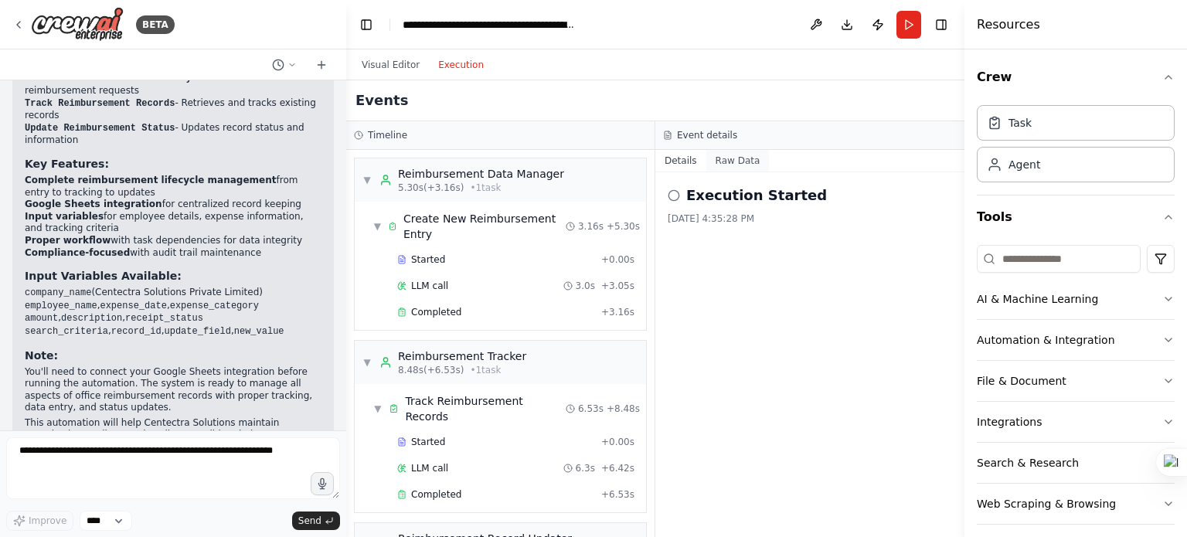
click at [735, 154] on button "Raw Data" at bounding box center [737, 161] width 63 height 22
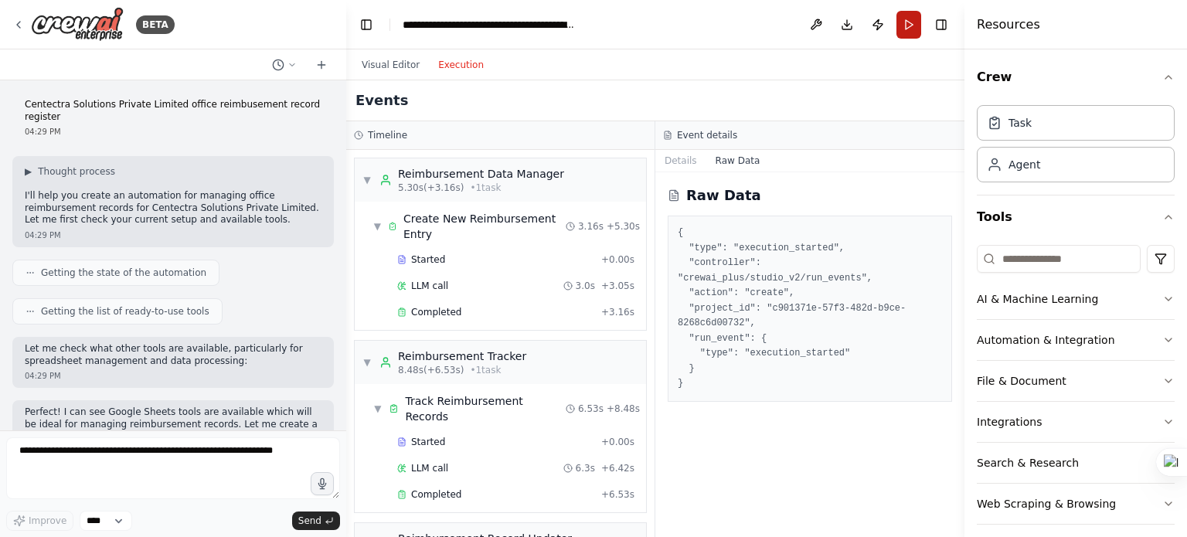
click at [903, 23] on button "Run" at bounding box center [909, 25] width 25 height 28
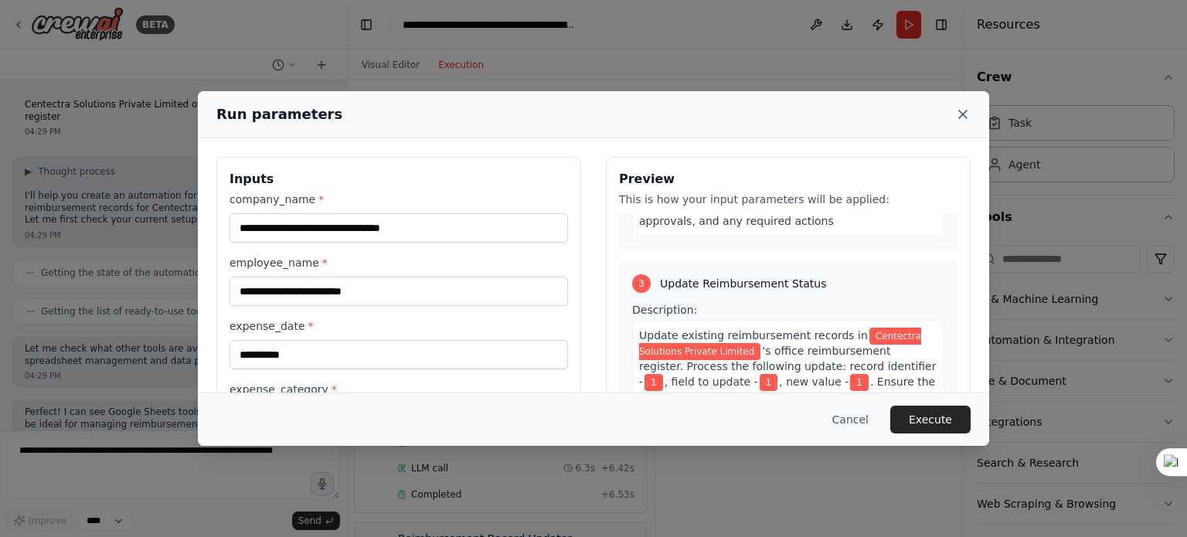
click at [965, 118] on icon at bounding box center [962, 114] width 15 height 15
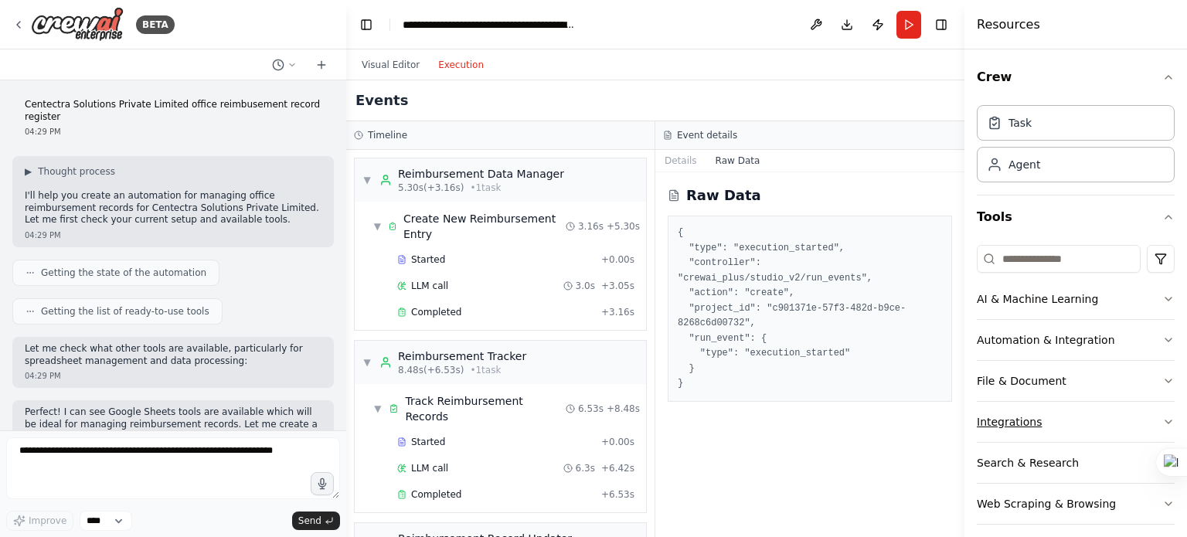
click at [1128, 424] on button "Integrations" at bounding box center [1076, 422] width 198 height 40
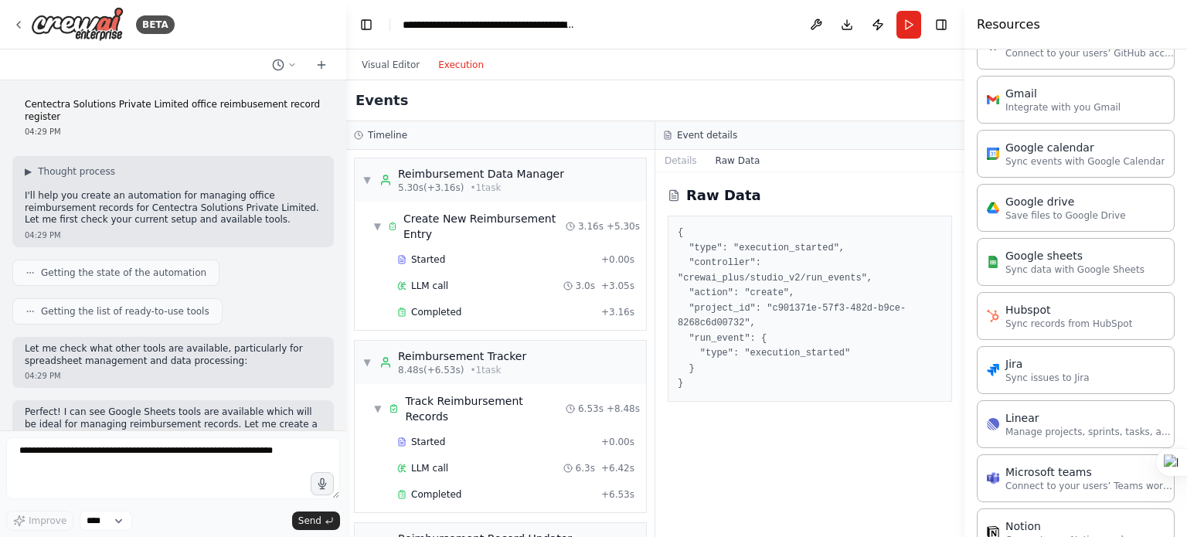
scroll to position [655, 0]
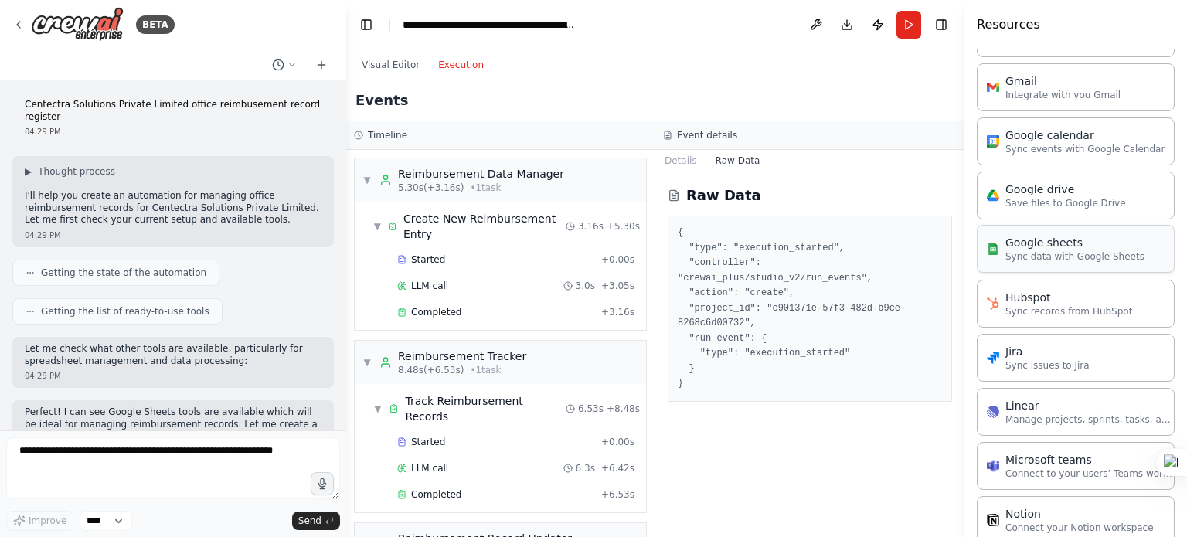
click at [1059, 244] on div "Google sheets" at bounding box center [1075, 242] width 139 height 15
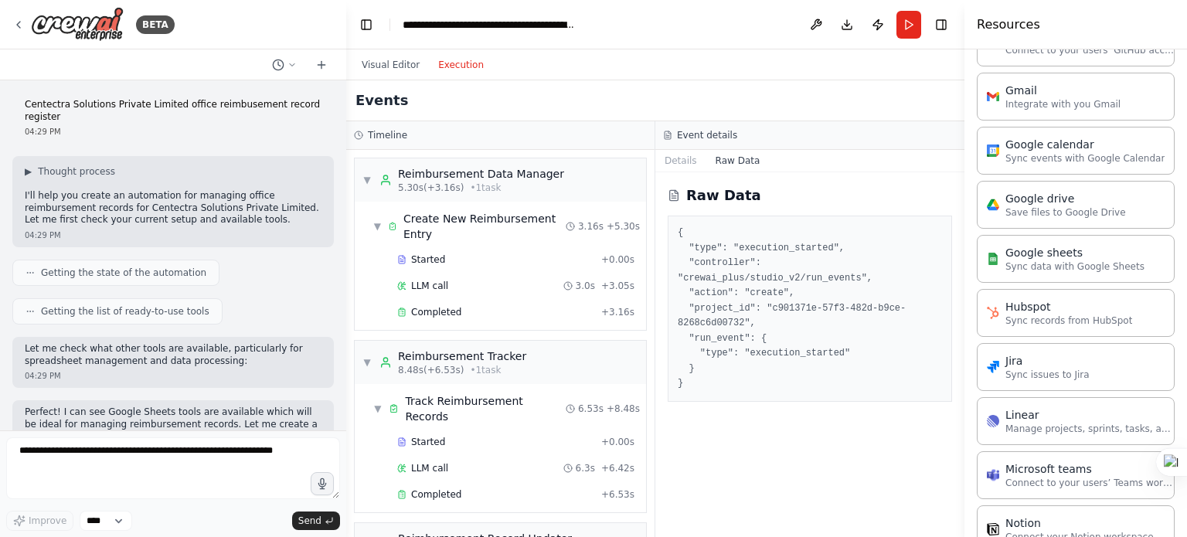
scroll to position [642, 0]
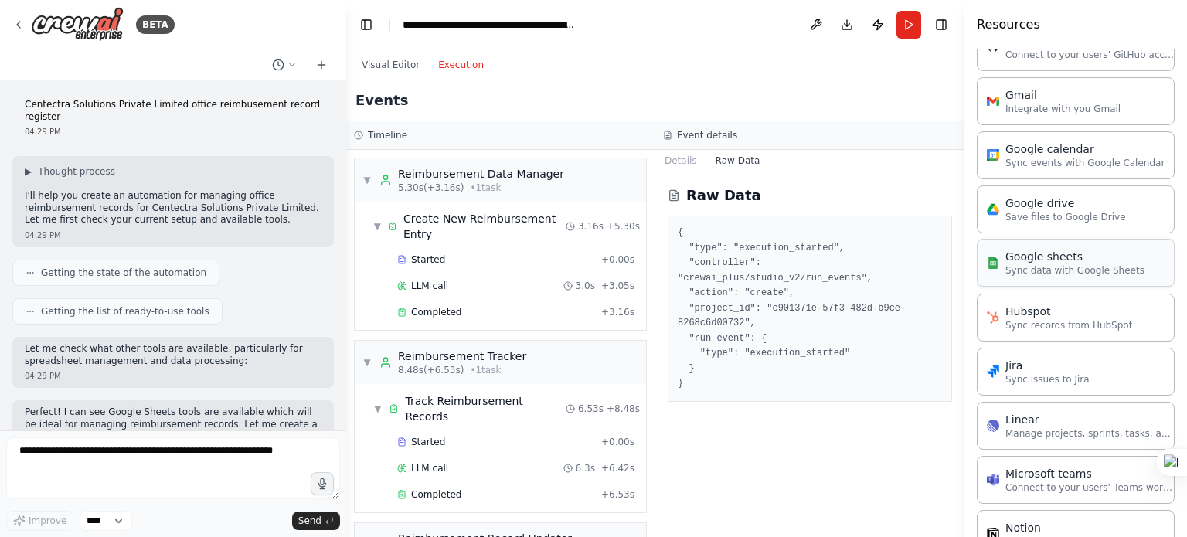
click at [1071, 271] on p "Sync data with Google Sheets" at bounding box center [1075, 270] width 139 height 12
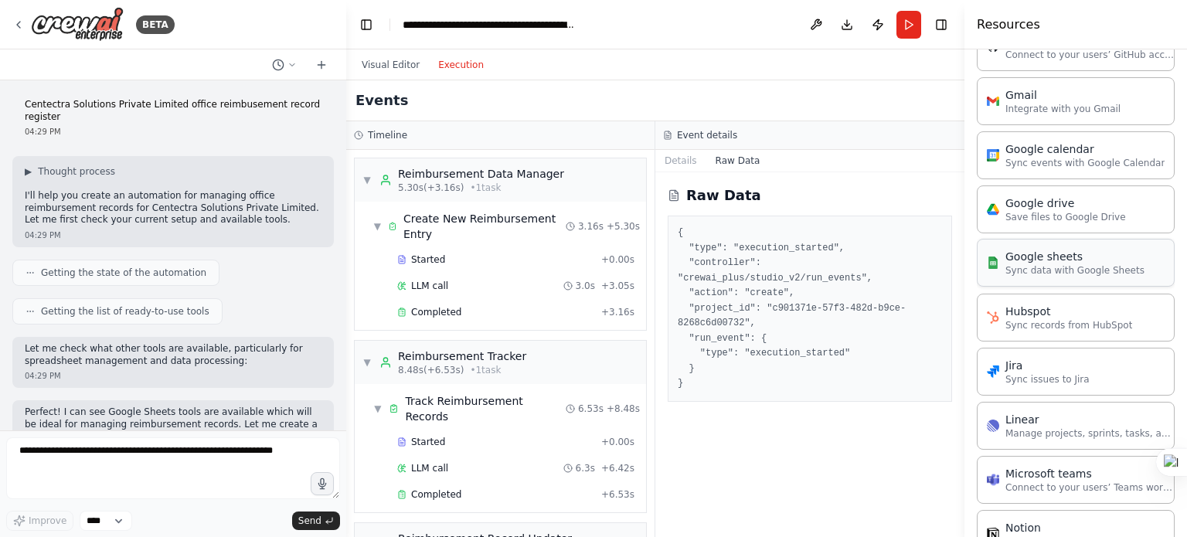
click at [1071, 271] on p "Sync data with Google Sheets" at bounding box center [1075, 270] width 139 height 12
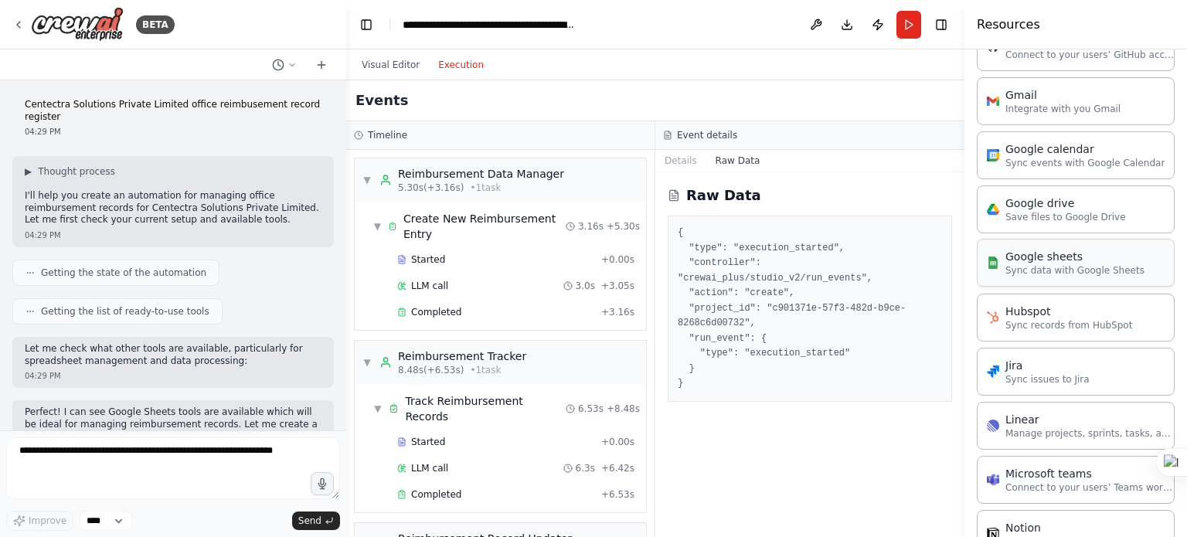
click at [1071, 271] on p "Sync data with Google Sheets" at bounding box center [1075, 270] width 139 height 12
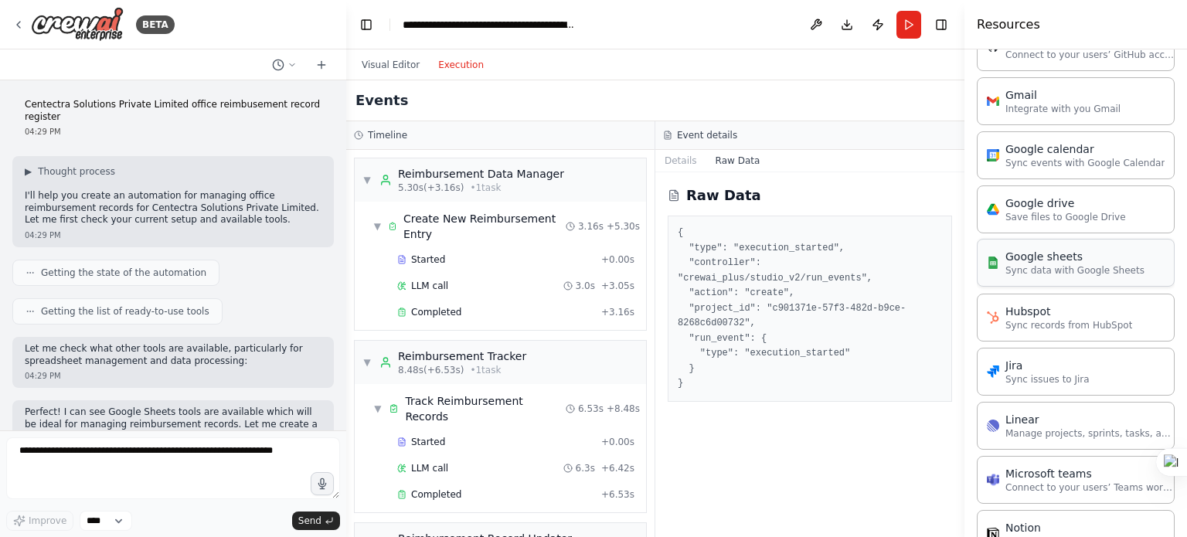
click at [1071, 271] on p "Sync data with Google Sheets" at bounding box center [1075, 270] width 139 height 12
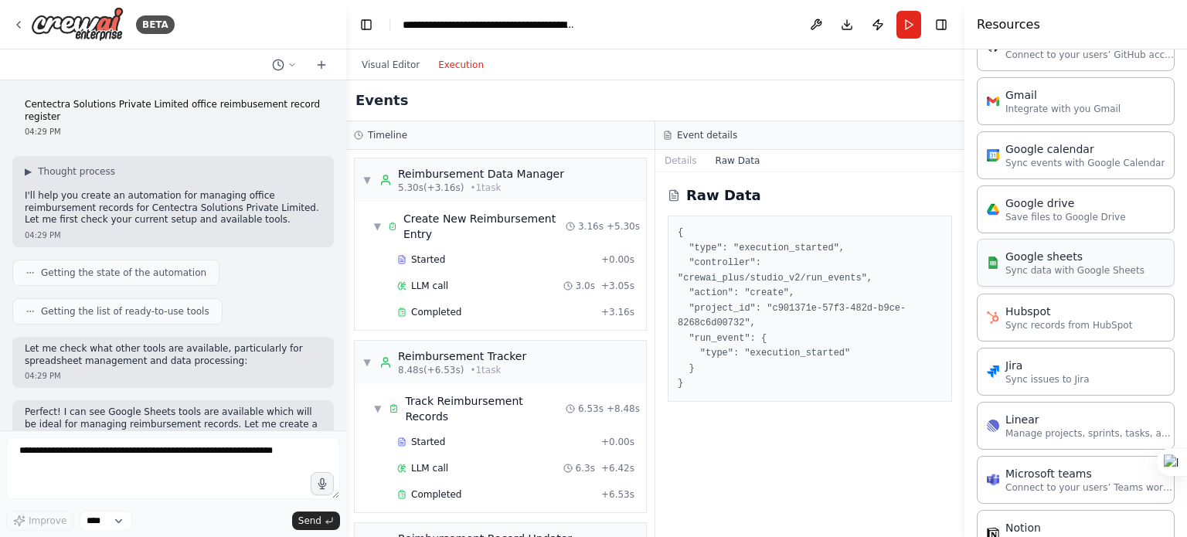
click at [1071, 271] on p "Sync data with Google Sheets" at bounding box center [1075, 270] width 139 height 12
click at [117, 521] on select "****" at bounding box center [106, 521] width 53 height 20
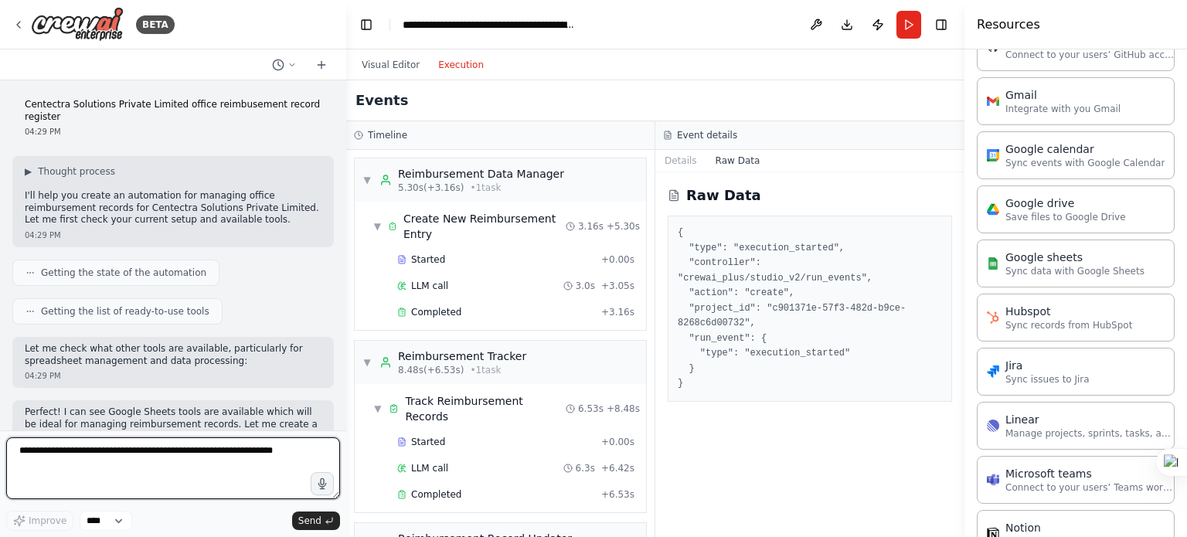
drag, startPoint x: 271, startPoint y: 458, endPoint x: 0, endPoint y: 454, distance: 271.3
click at [0, 454] on div "BETA Centectra Solutions Private Limited office reimbusement record register 04…" at bounding box center [173, 268] width 346 height 537
type textarea "**********"
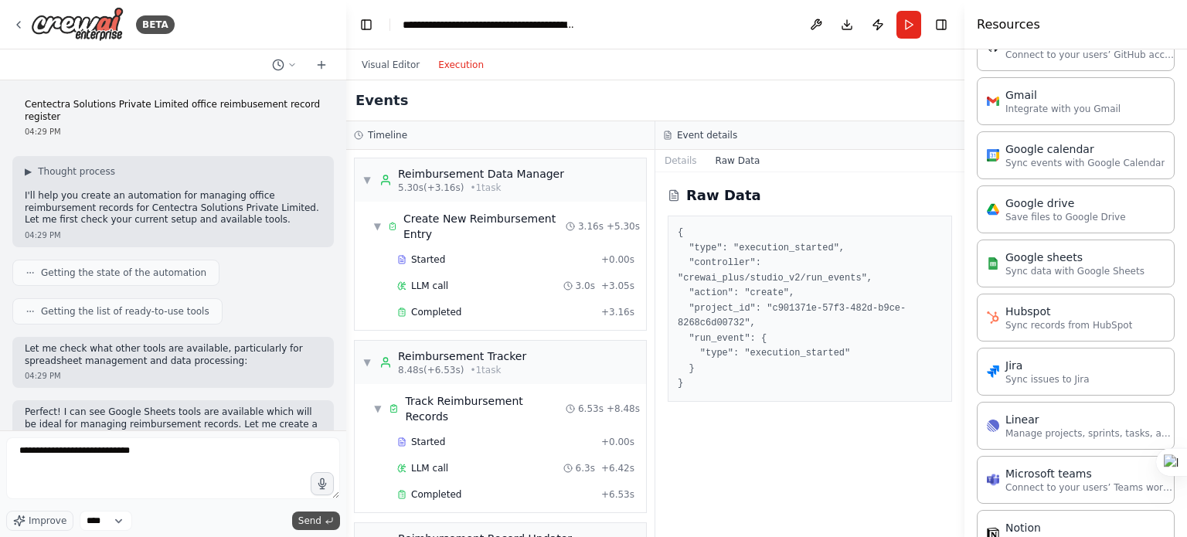
click at [315, 519] on span "Send" at bounding box center [309, 521] width 23 height 12
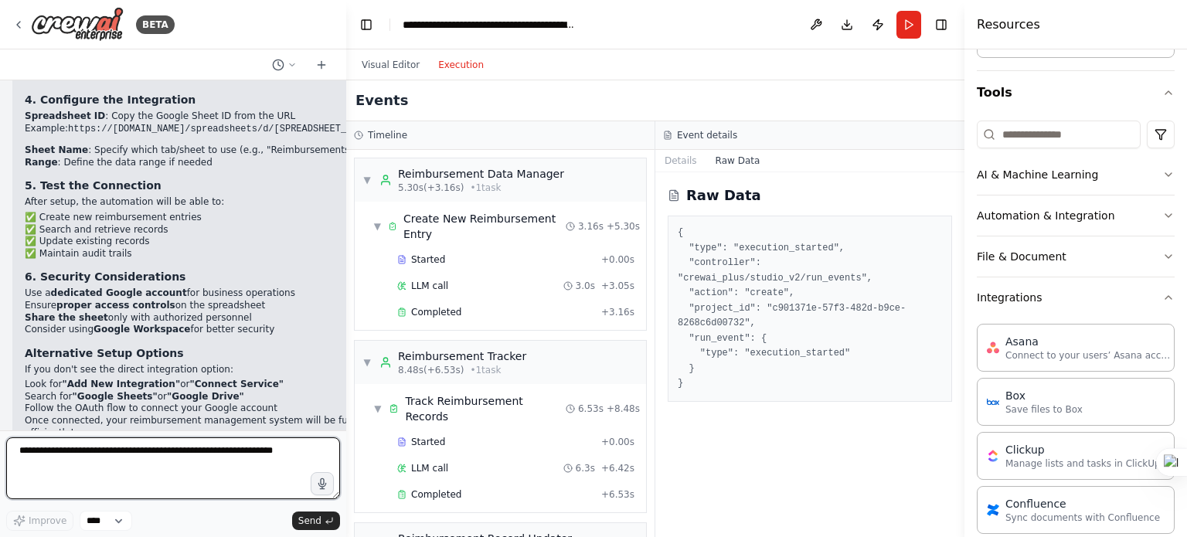
scroll to position [185, 0]
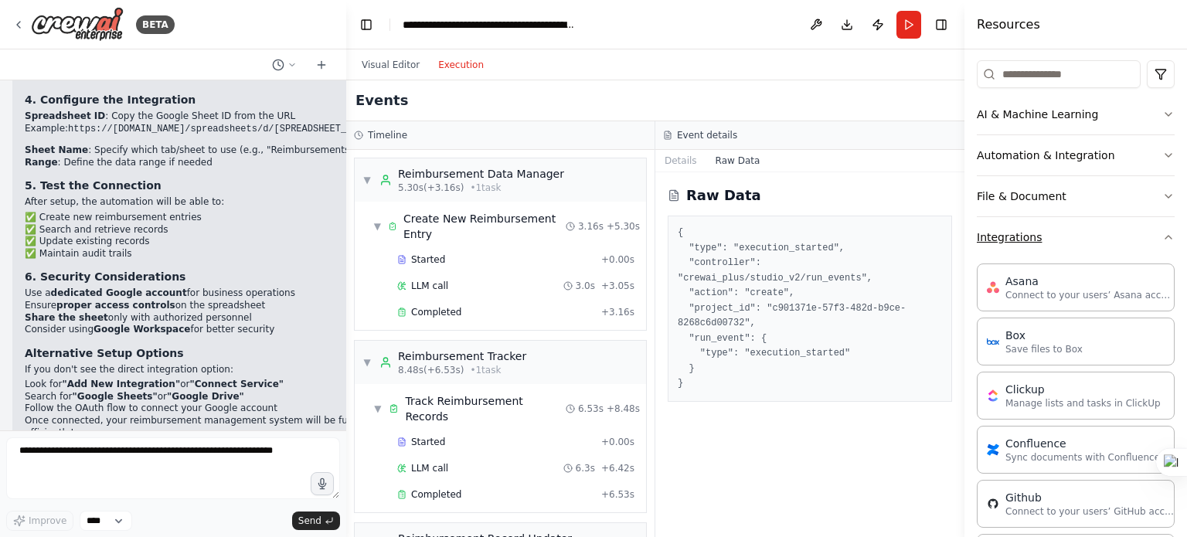
click at [1162, 231] on icon "button" at bounding box center [1168, 237] width 12 height 12
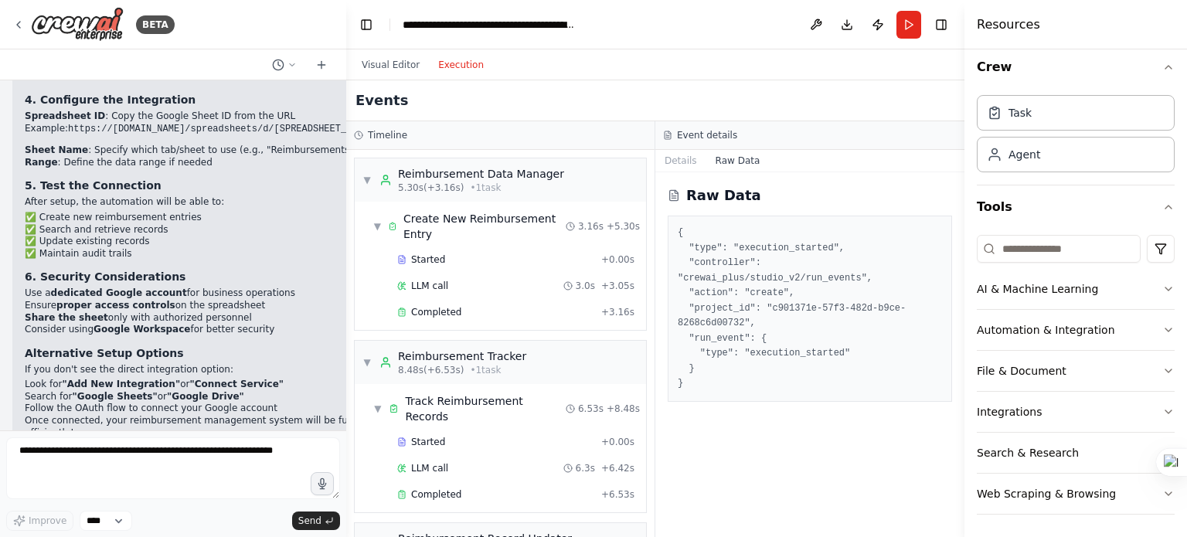
drag, startPoint x: 1186, startPoint y: 220, endPoint x: 1186, endPoint y: 291, distance: 71.1
click at [1186, 291] on div at bounding box center [1186, 268] width 1 height 537
click at [332, 380] on div "To integrate Google Sheets with your Centectra Solutions reimbursement manageme…" at bounding box center [392, 145] width 735 height 618
click at [223, 458] on div "04:40 PM" at bounding box center [392, 464] width 735 height 12
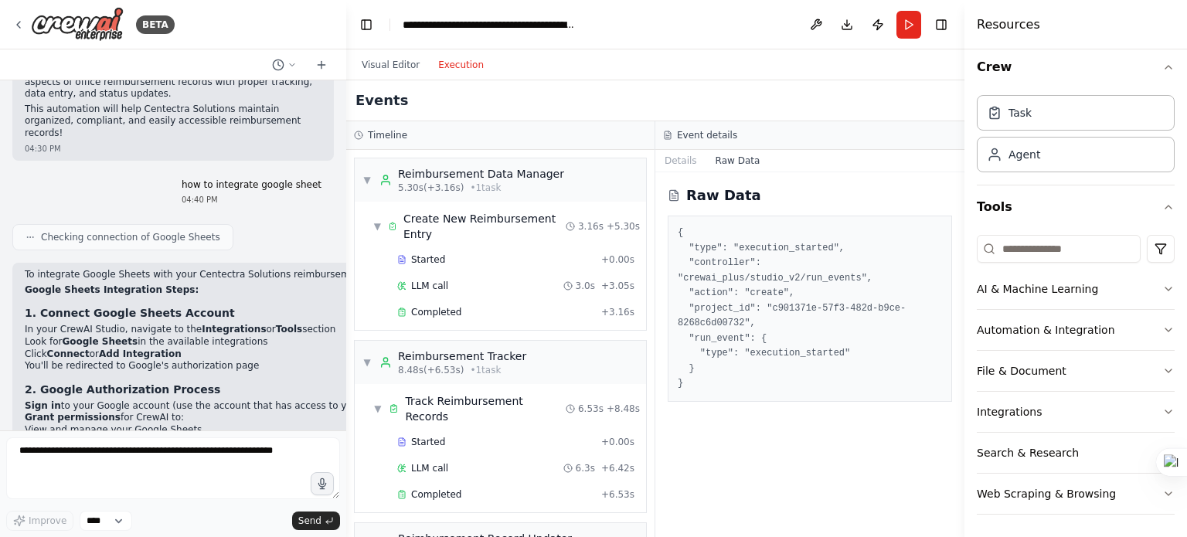
scroll to position [1801, 0]
click at [1056, 407] on button "Integrations" at bounding box center [1076, 412] width 198 height 40
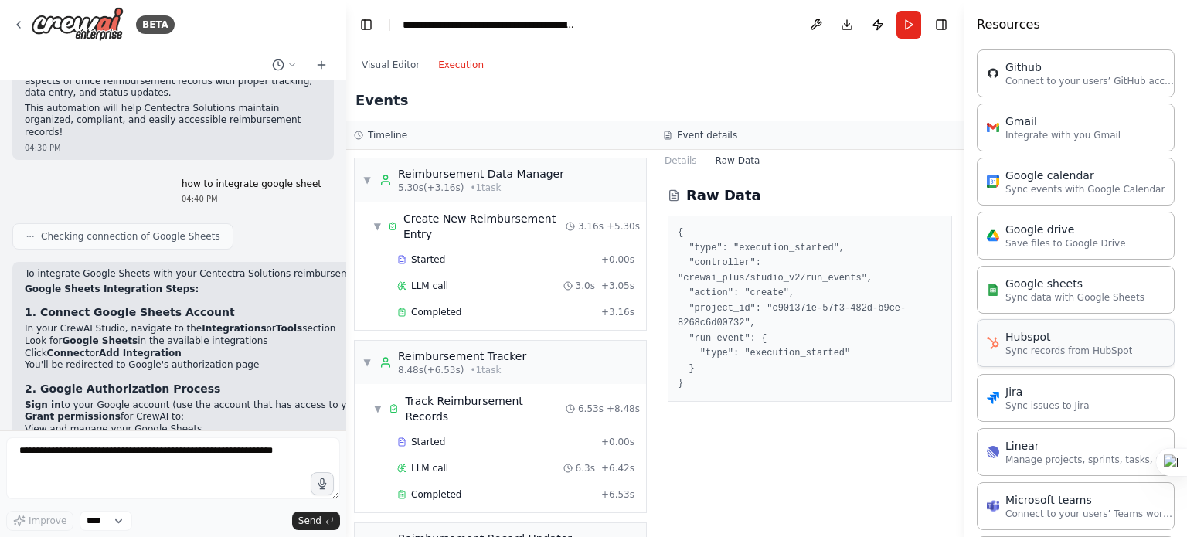
scroll to position [616, 0]
click at [1038, 290] on p "Sync data with Google Sheets" at bounding box center [1075, 296] width 139 height 12
drag, startPoint x: 1186, startPoint y: 274, endPoint x: 1172, endPoint y: 128, distance: 146.8
click at [1172, 128] on html "BETA Centectra Solutions Private Limited office reimbusement record register 04…" at bounding box center [593, 339] width 1187 height 678
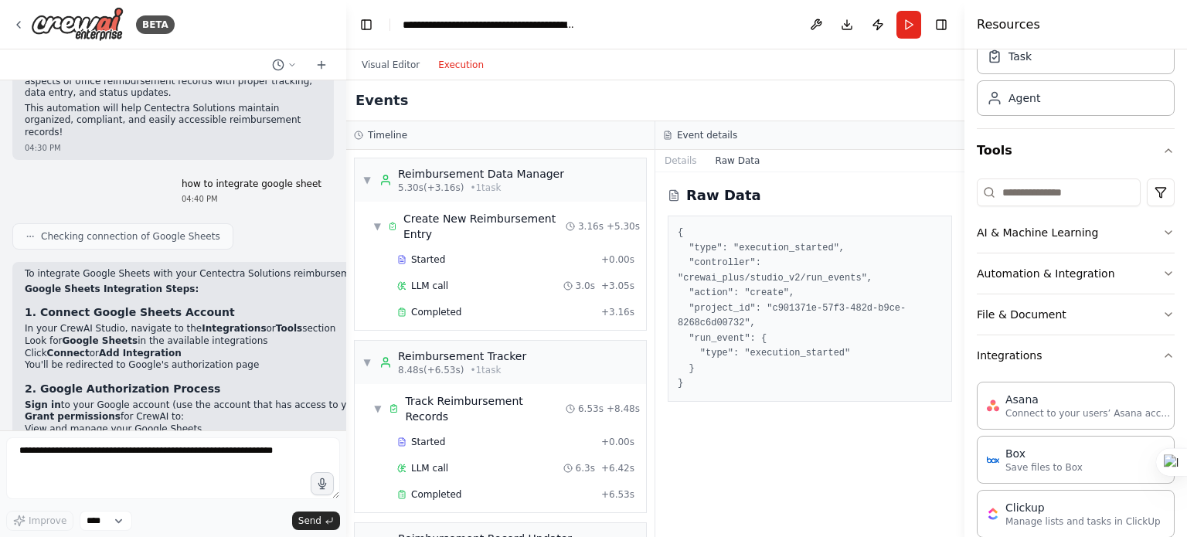
scroll to position [0, 0]
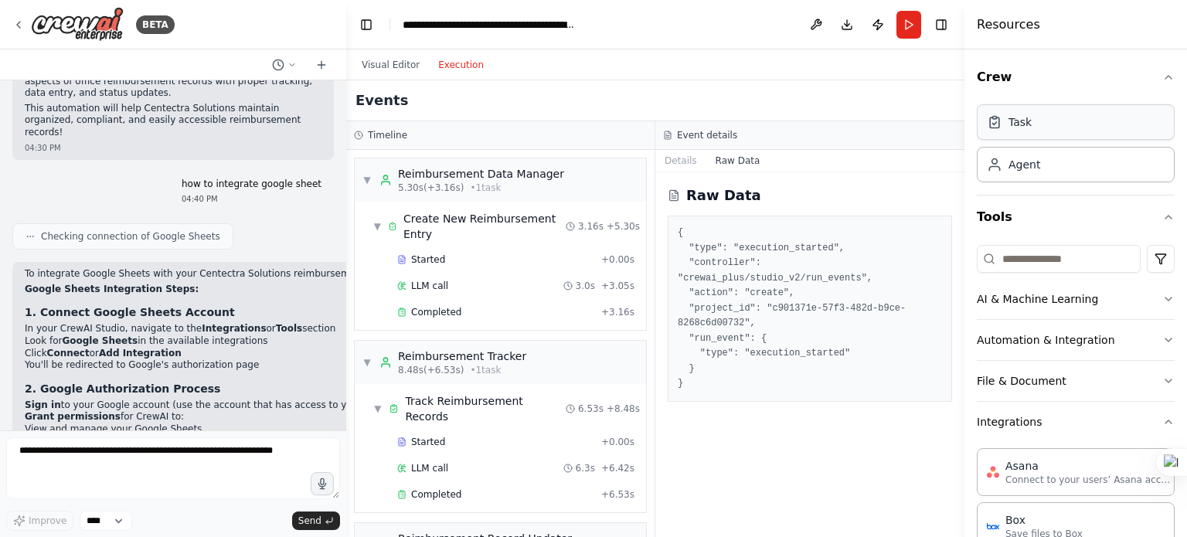
click at [1081, 128] on div "Task" at bounding box center [1076, 122] width 198 height 36
click at [1162, 80] on icon "button" at bounding box center [1168, 77] width 12 height 12
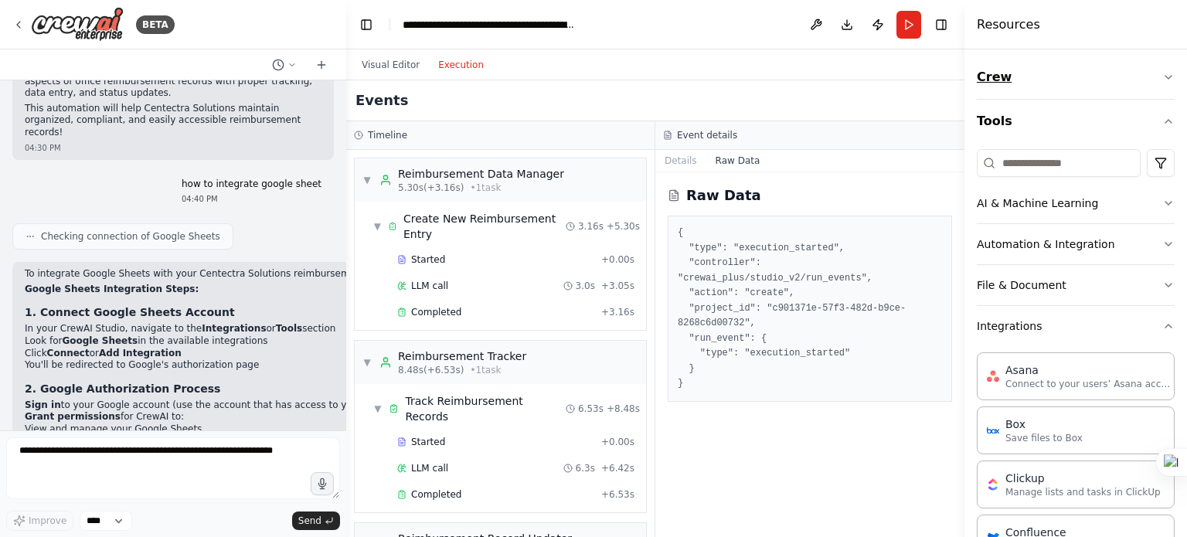
click at [1162, 80] on icon "button" at bounding box center [1168, 77] width 12 height 12
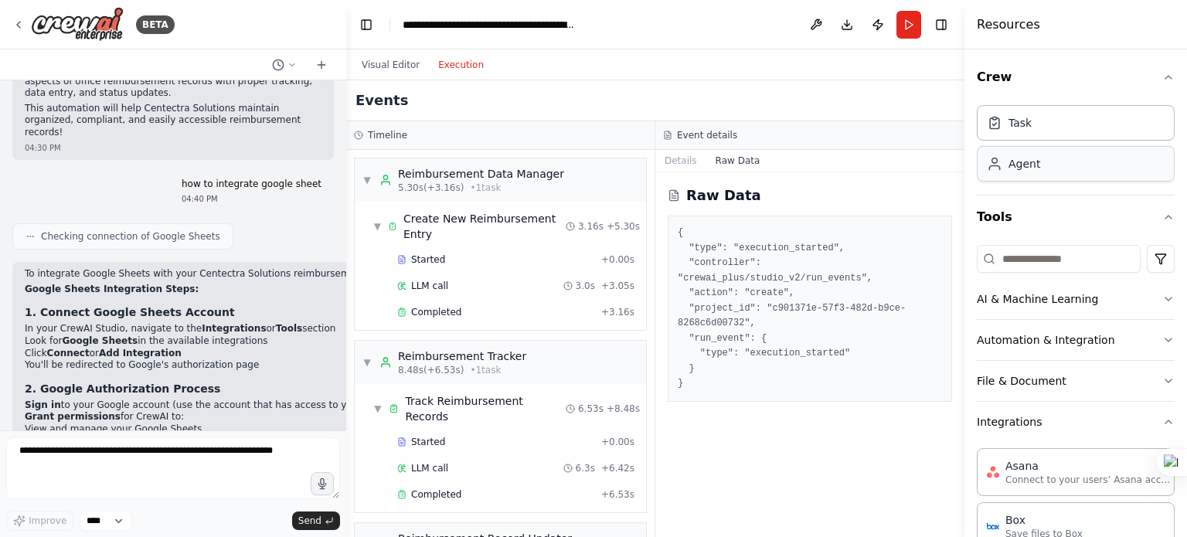
click at [1073, 154] on div "Agent" at bounding box center [1076, 164] width 198 height 36
click at [1138, 262] on html "BETA Centectra Solutions Private Limited office reimbusement record register 04…" at bounding box center [593, 339] width 1187 height 678
click at [1153, 308] on button "AI & Machine Learning" at bounding box center [1076, 299] width 198 height 40
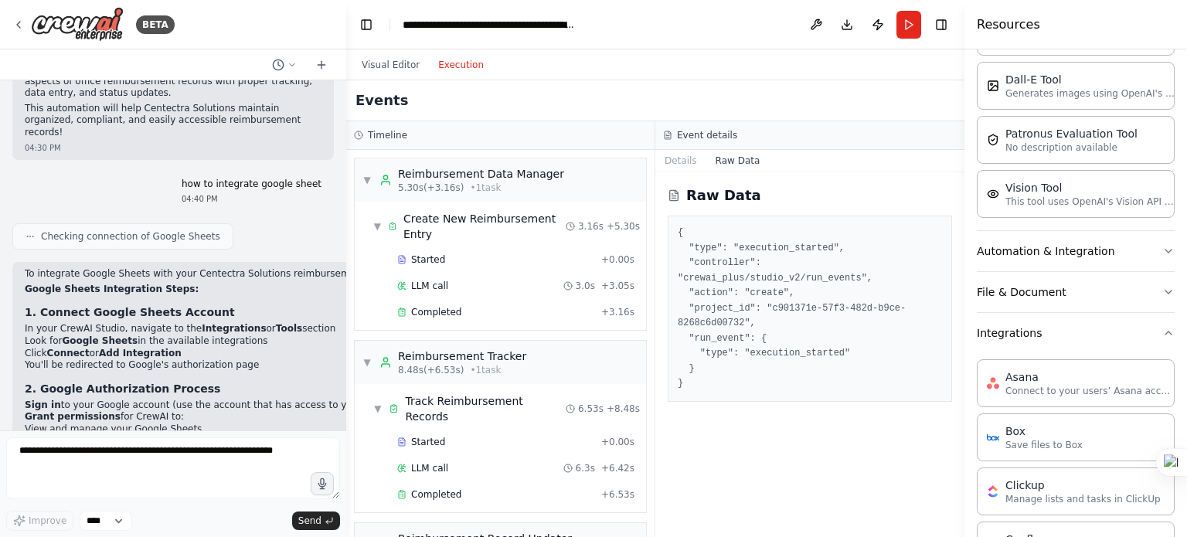
scroll to position [318, 0]
click at [1058, 256] on button "Automation & Integration" at bounding box center [1076, 250] width 198 height 40
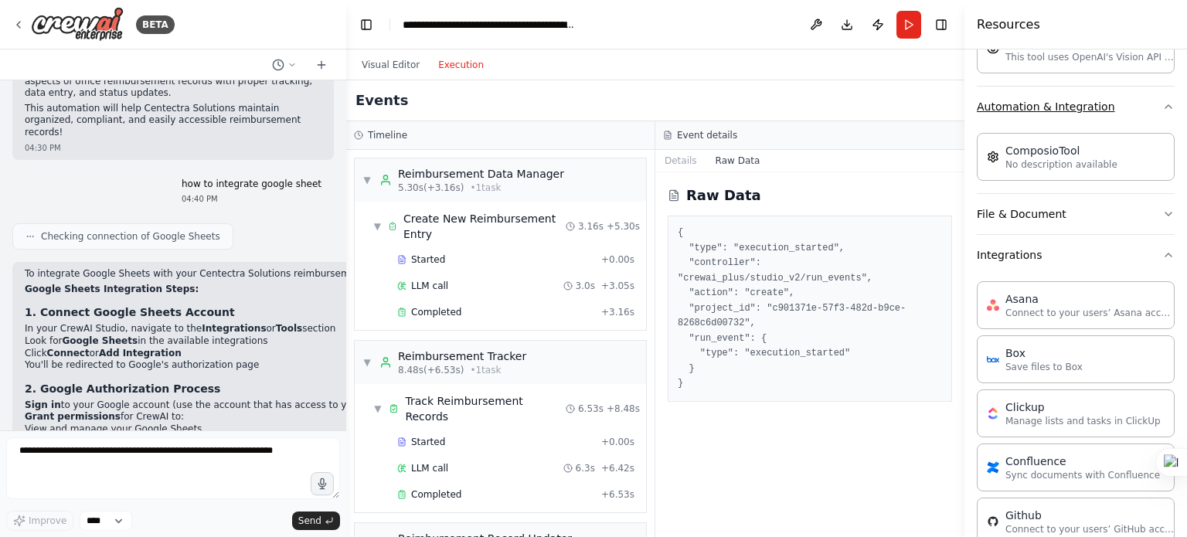
scroll to position [482, 0]
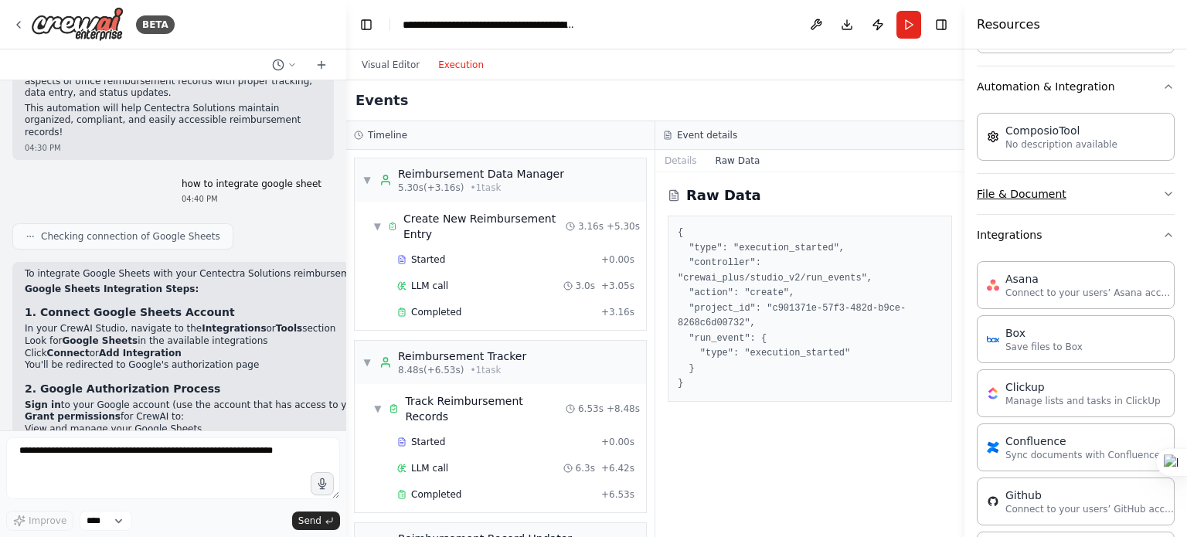
click at [1034, 189] on button "File & Document" at bounding box center [1076, 194] width 198 height 40
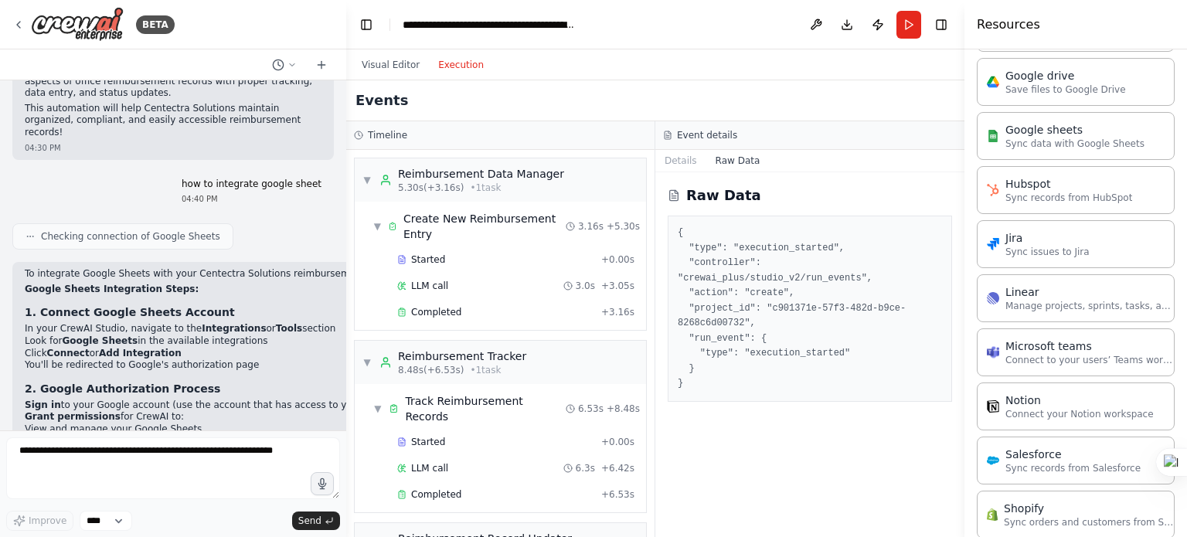
scroll to position [1728, 0]
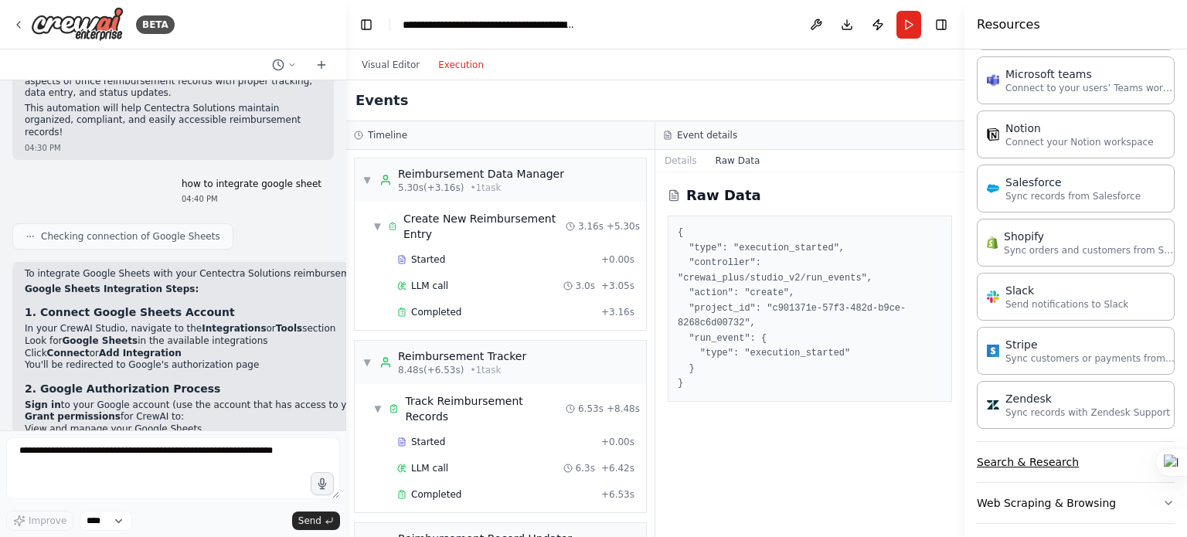
click at [1060, 448] on button "Search & Research" at bounding box center [1076, 462] width 198 height 40
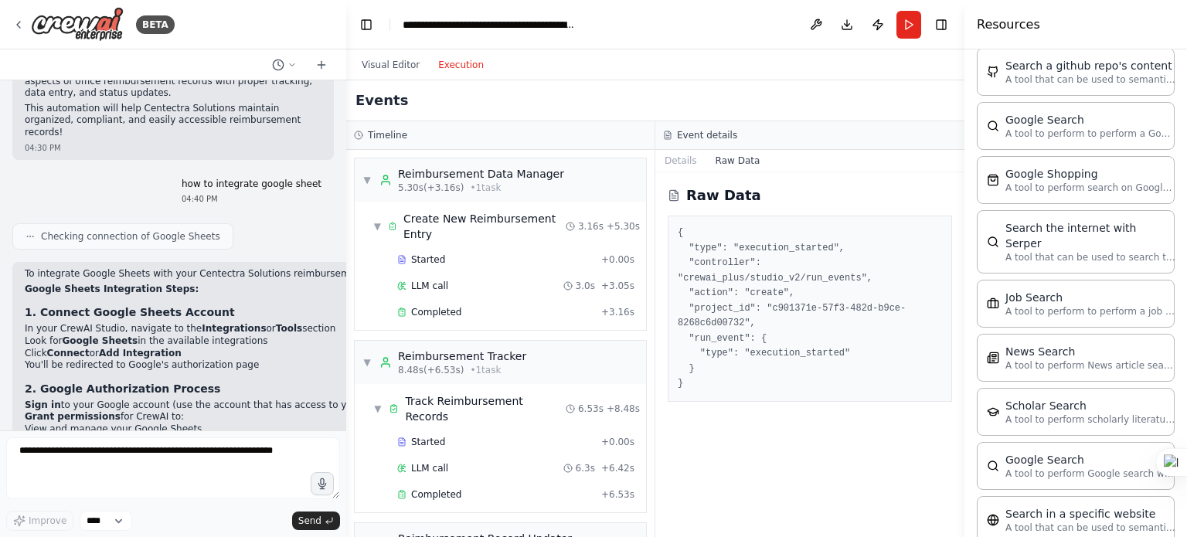
scroll to position [2508, 0]
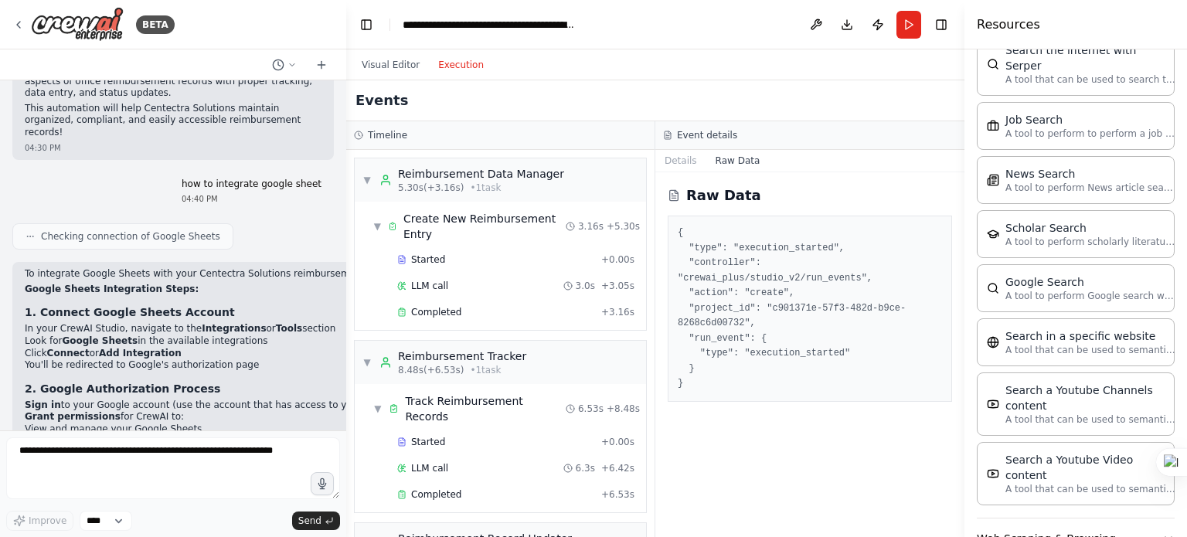
click at [1054, 519] on button "Web Scraping & Browsing" at bounding box center [1076, 539] width 198 height 40
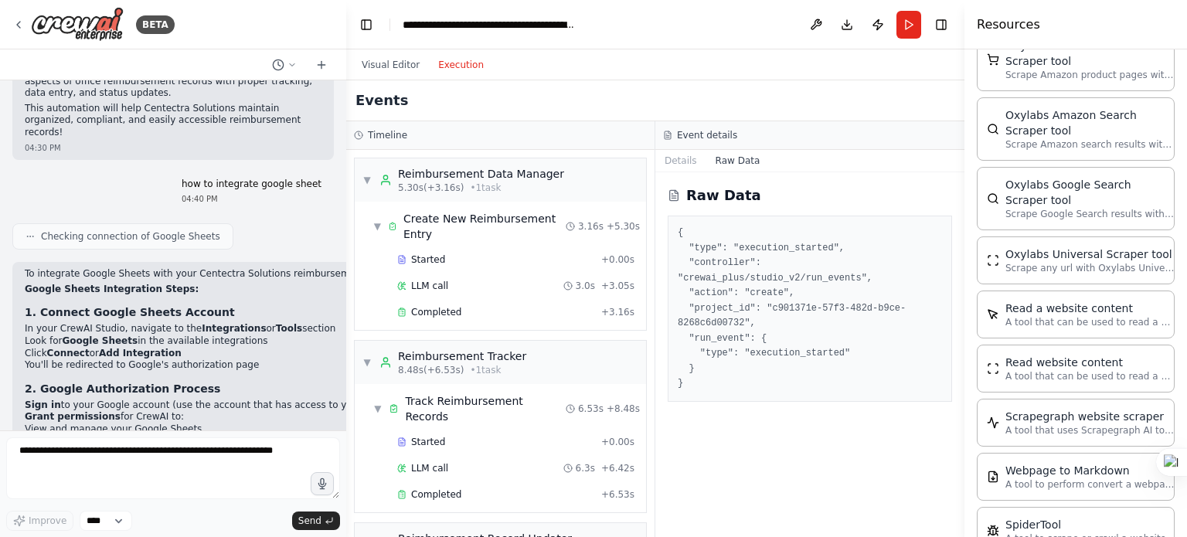
scroll to position [3321, 0]
